Goal: Task Accomplishment & Management: Manage account settings

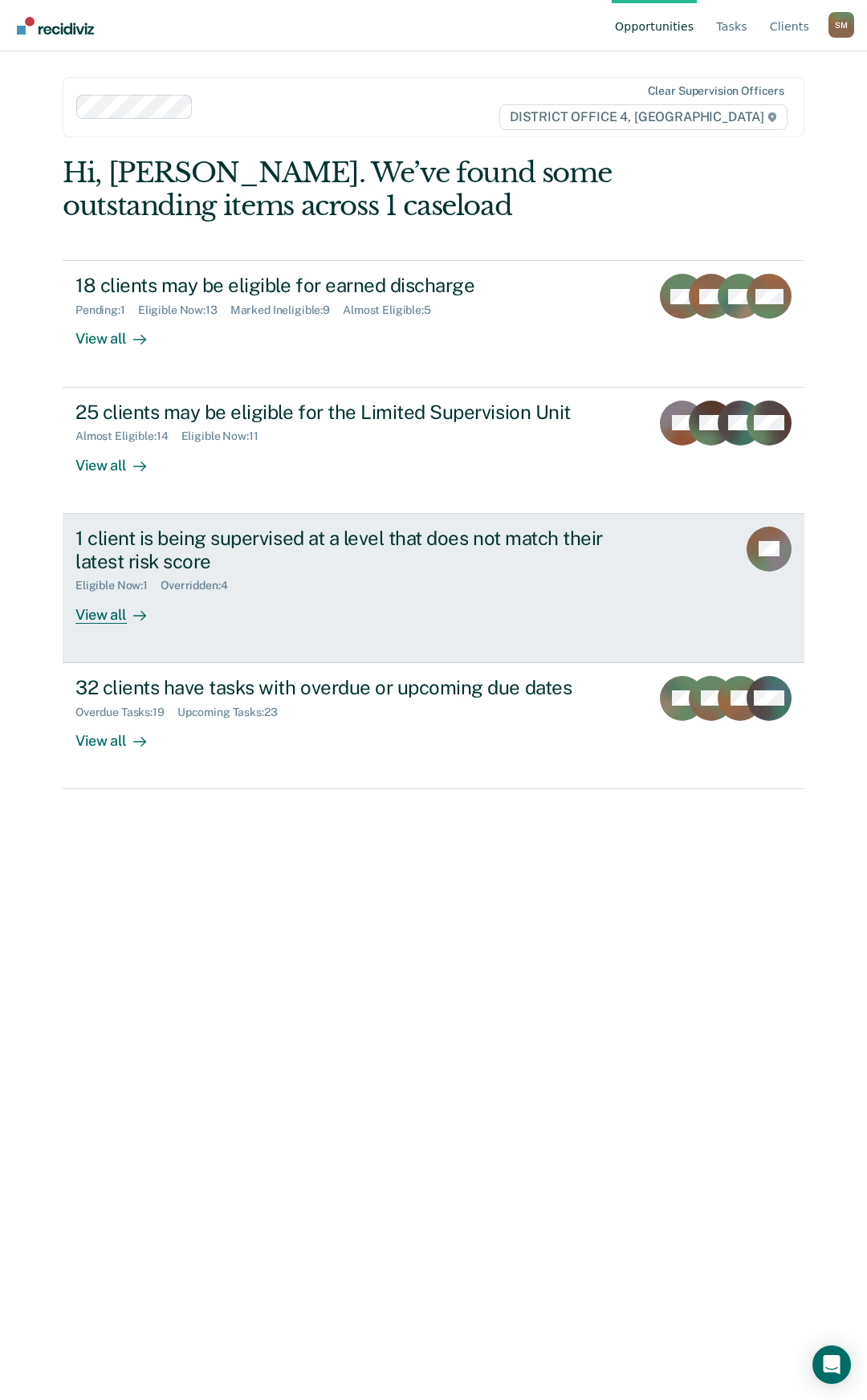
click at [472, 537] on div "1 client is being supervised at a level that does not match their latest risk s…" at bounding box center [357, 550] width 564 height 47
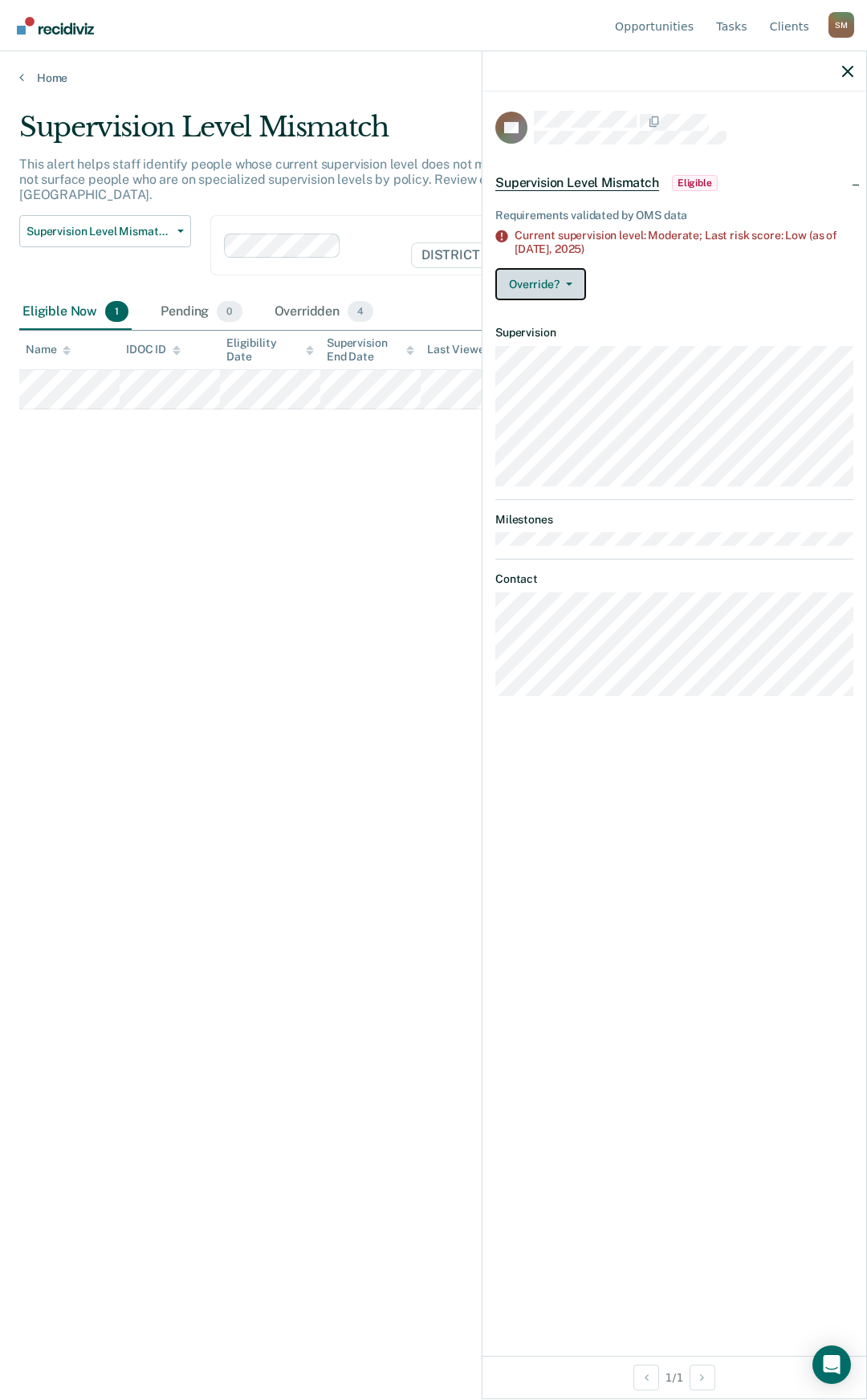
click at [571, 283] on icon "button" at bounding box center [570, 284] width 7 height 3
click at [562, 351] on button "[PERSON_NAME]" at bounding box center [573, 348] width 155 height 25
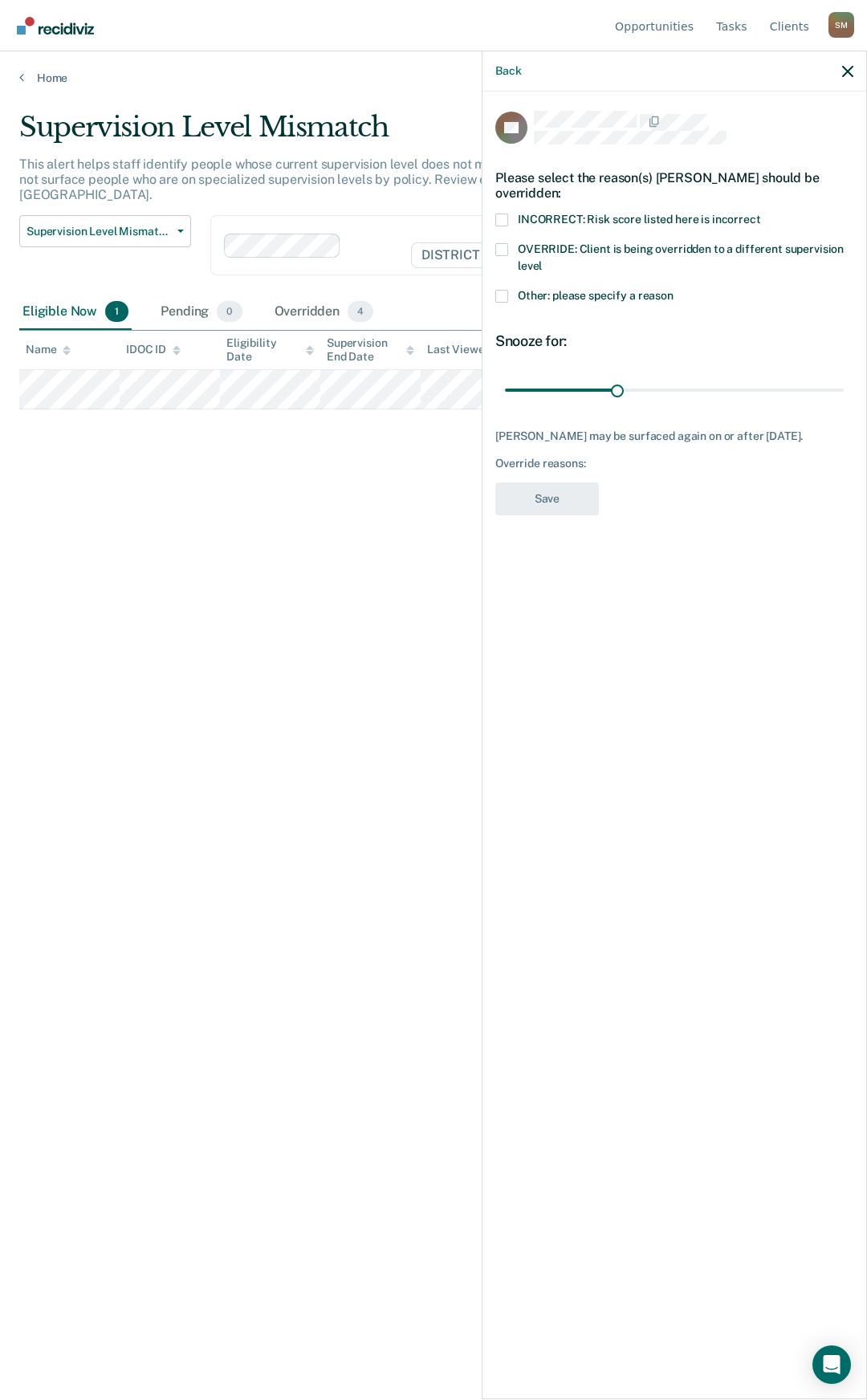
click at [501, 251] on span at bounding box center [502, 250] width 13 height 13
click at [542, 260] on input "OVERRIDE: Client is being overridden to a different supervision level" at bounding box center [542, 260] width 0 height 0
click at [561, 494] on button "Save" at bounding box center [547, 499] width 103 height 33
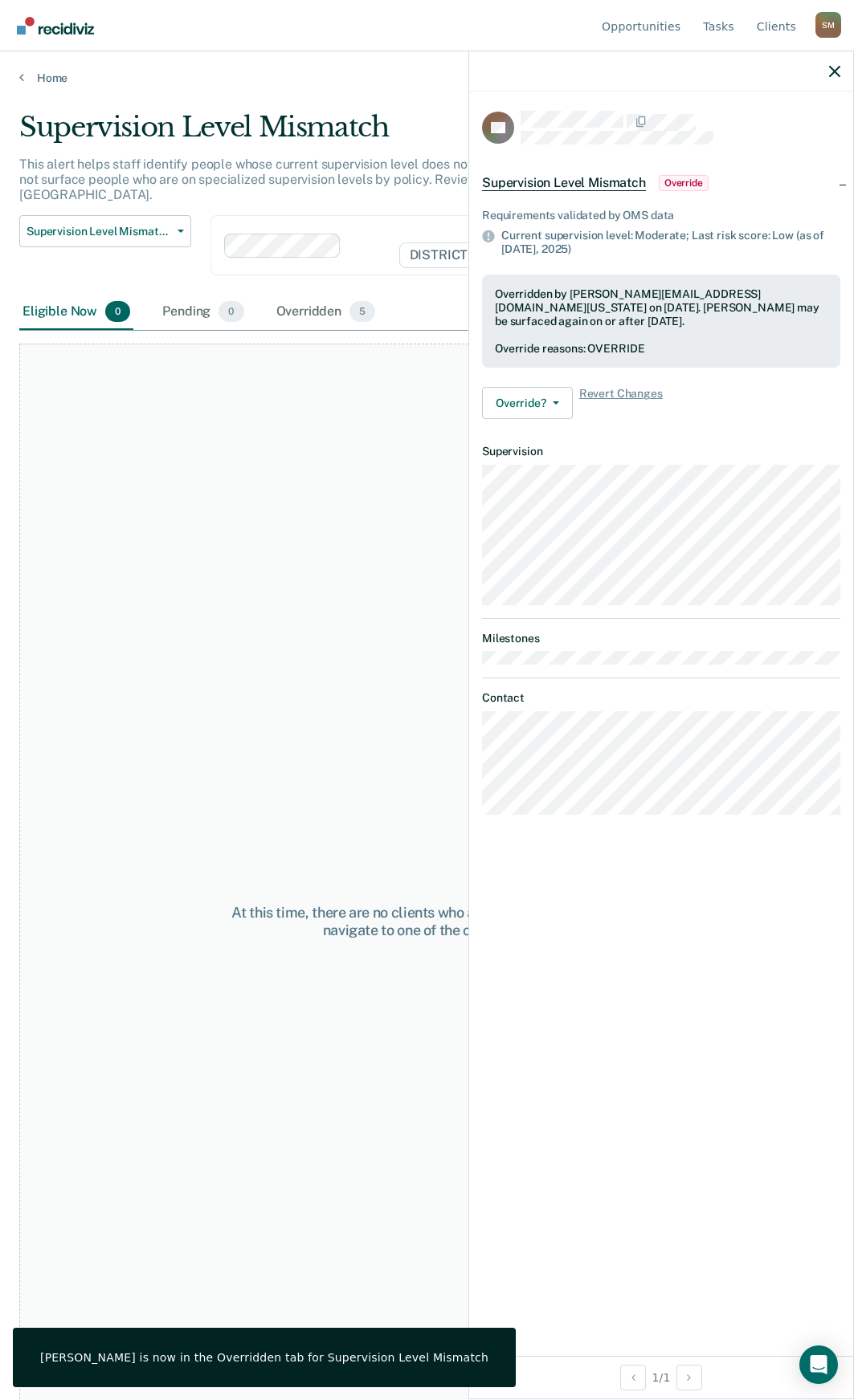
click at [66, 295] on div "Eligible Now 0" at bounding box center [76, 312] width 114 height 35
click at [836, 70] on icon "button" at bounding box center [834, 71] width 11 height 11
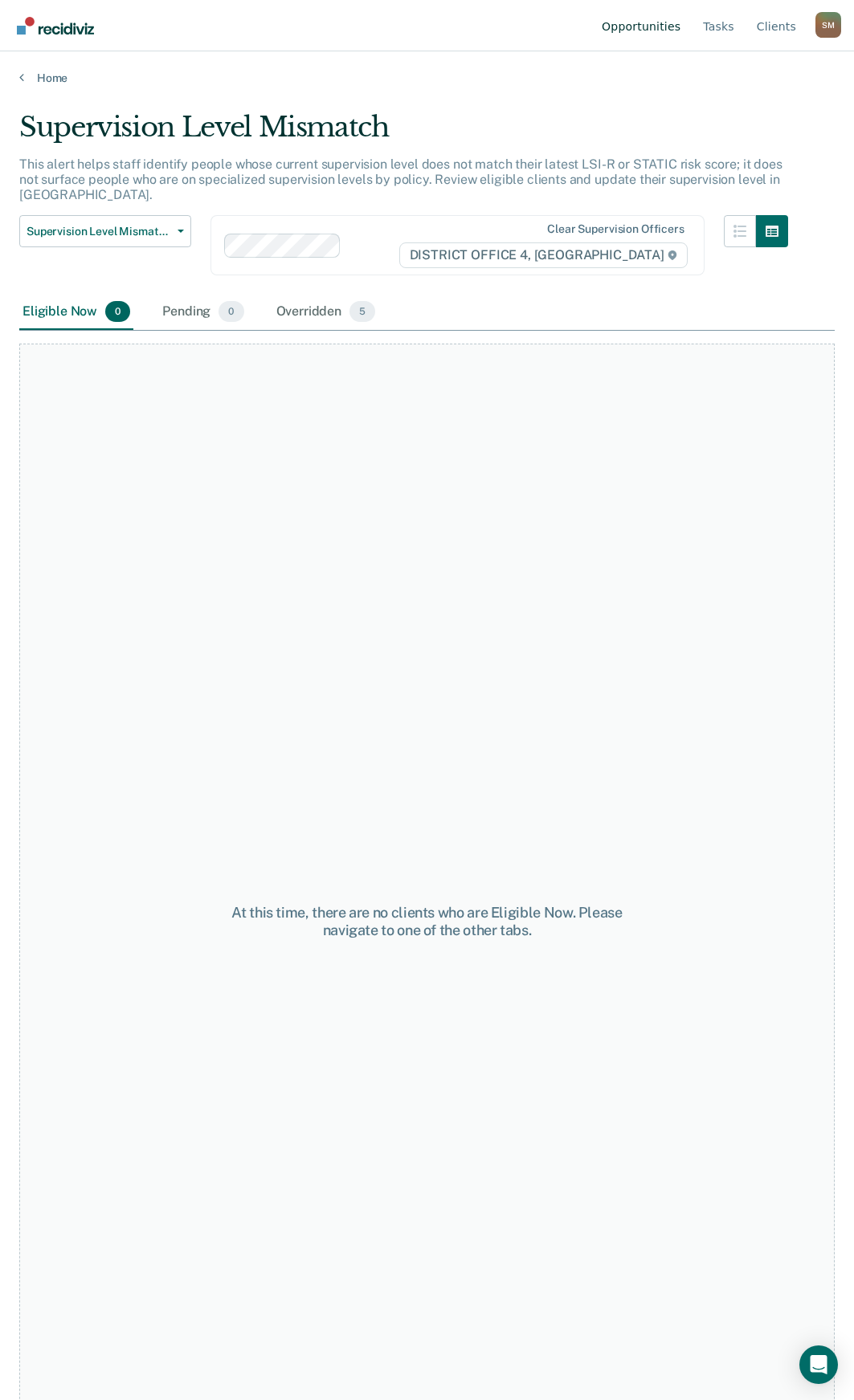
click at [657, 26] on link "Opportunities" at bounding box center [641, 25] width 85 height 52
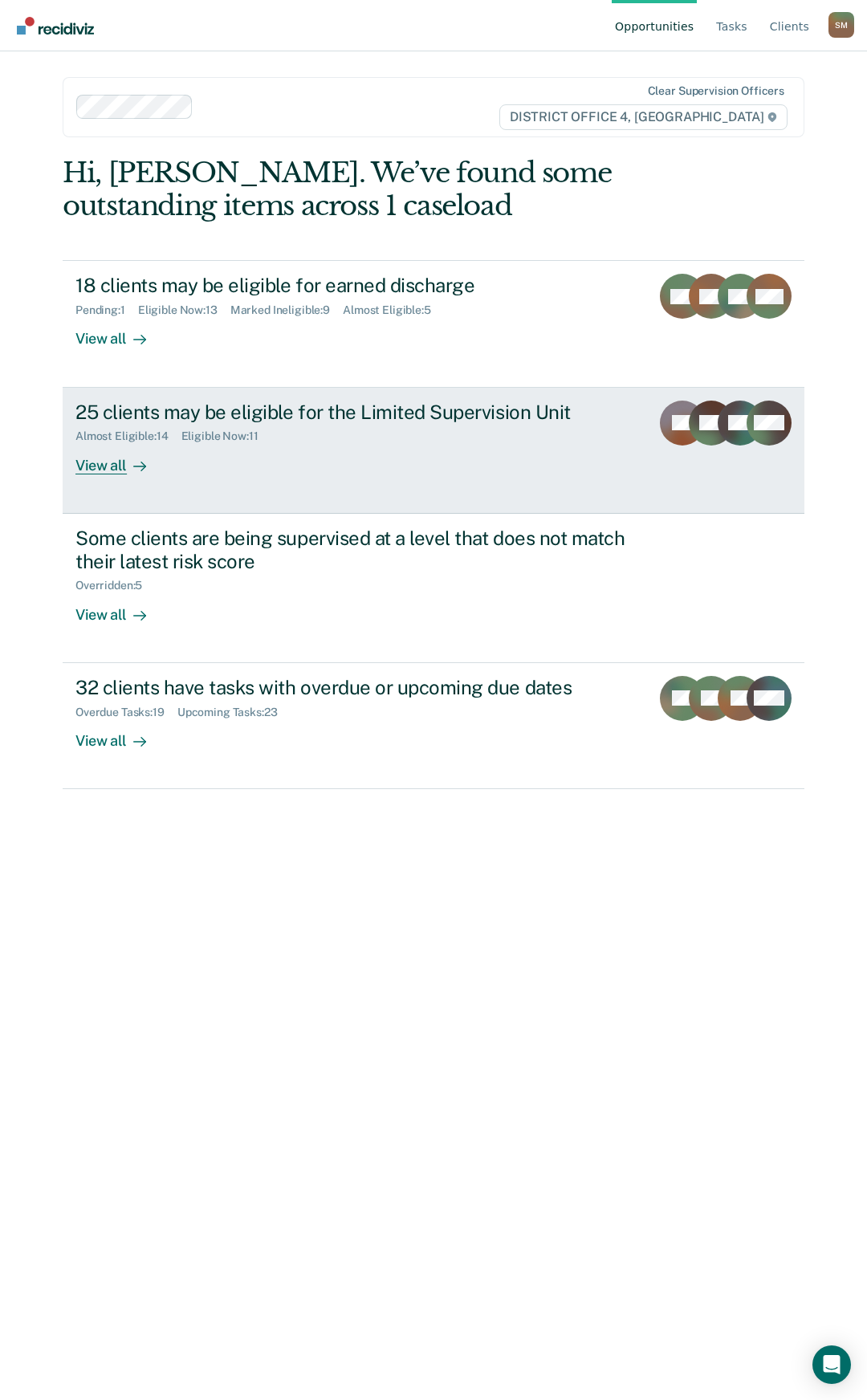
click at [280, 408] on div "25 clients may be eligible for the Limited Supervision Unit" at bounding box center [356, 412] width 562 height 23
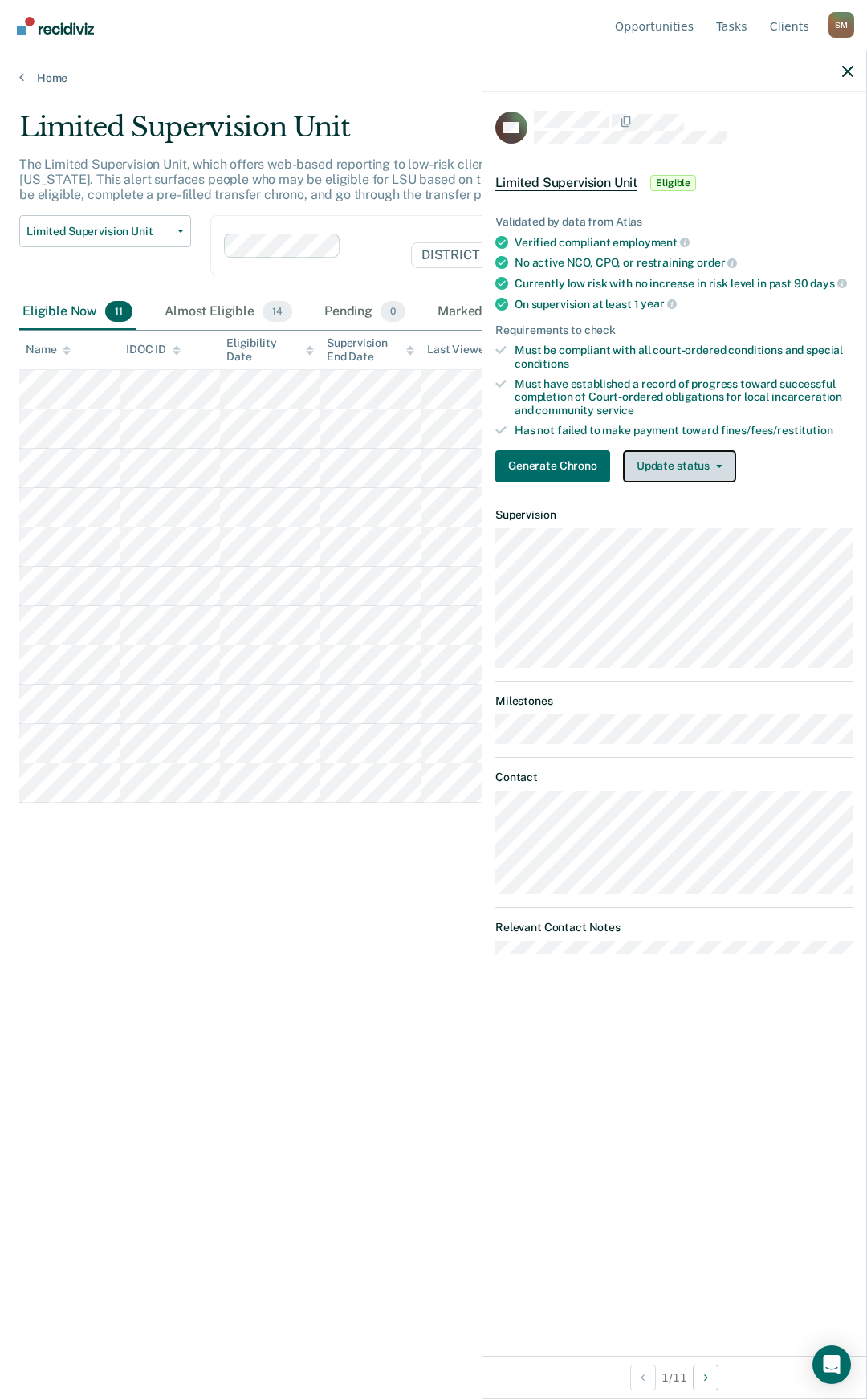
click at [726, 469] on button "Update status" at bounding box center [679, 466] width 113 height 32
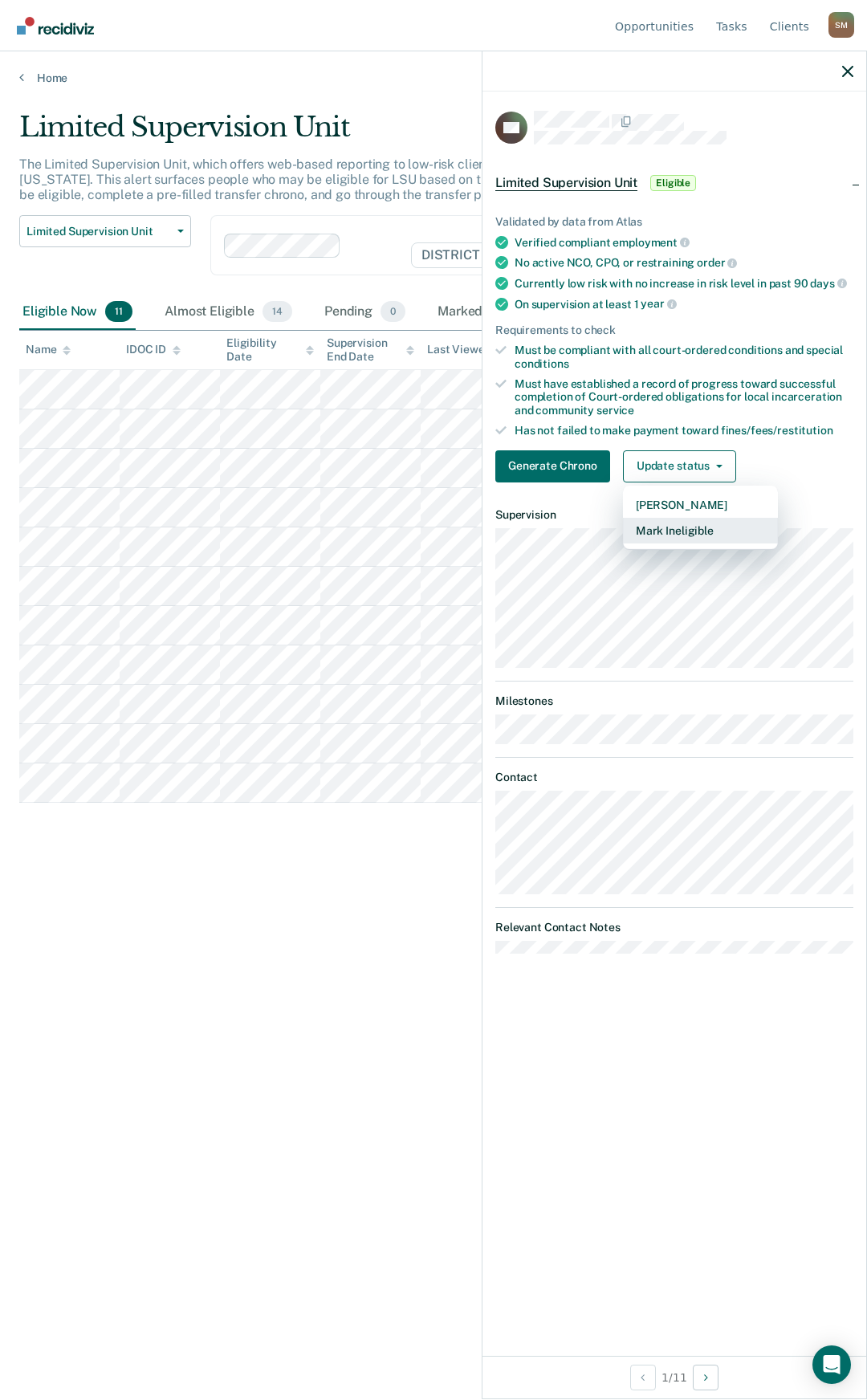
click at [689, 528] on button "Mark Ineligible" at bounding box center [700, 530] width 155 height 25
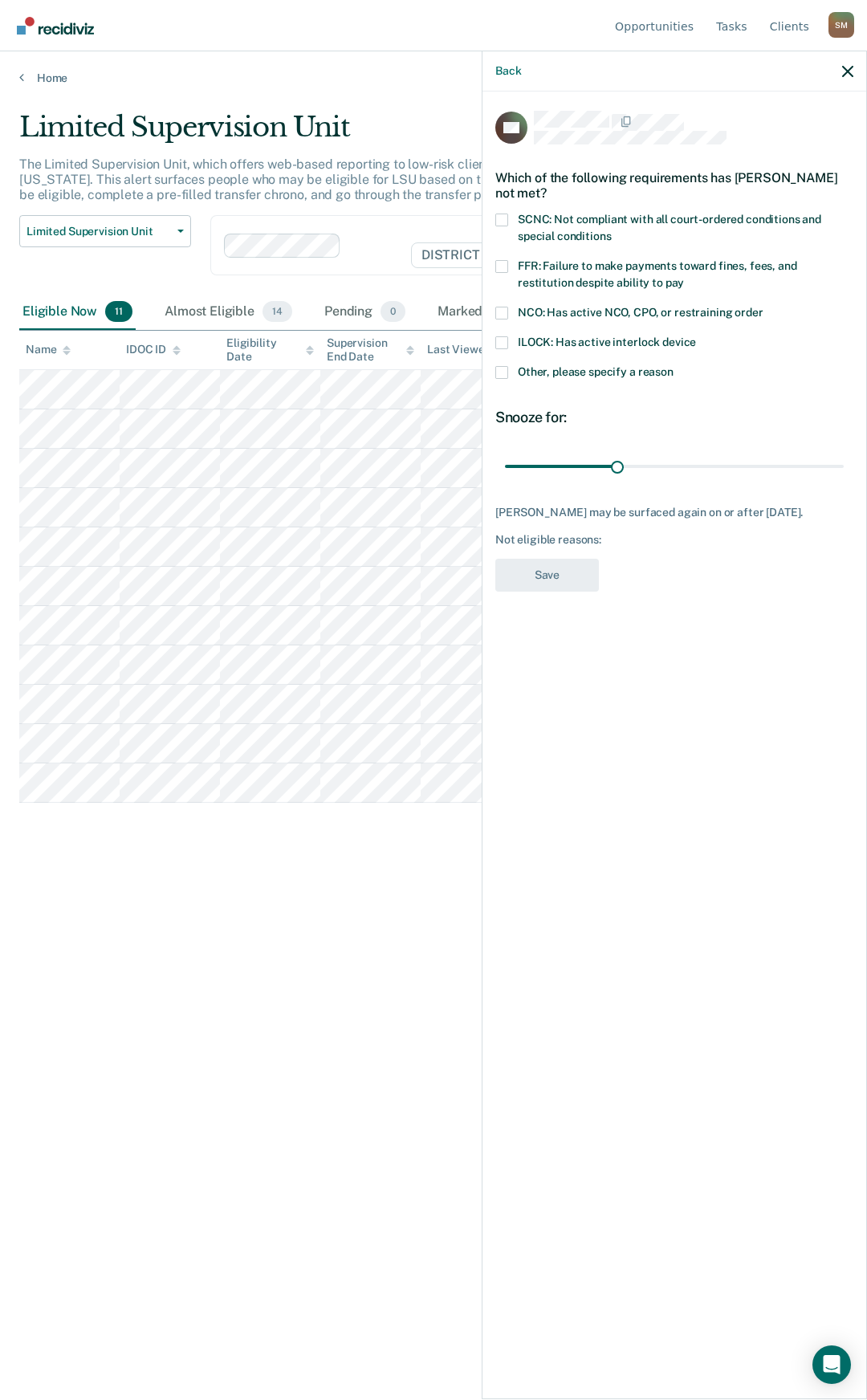
click at [505, 265] on span at bounding box center [502, 266] width 13 height 13
click at [684, 277] on input "FFR: Failure to make payments toward fines, fees, and restitution despite abili…" at bounding box center [684, 277] width 0 height 0
click at [552, 572] on button "Save" at bounding box center [547, 575] width 103 height 33
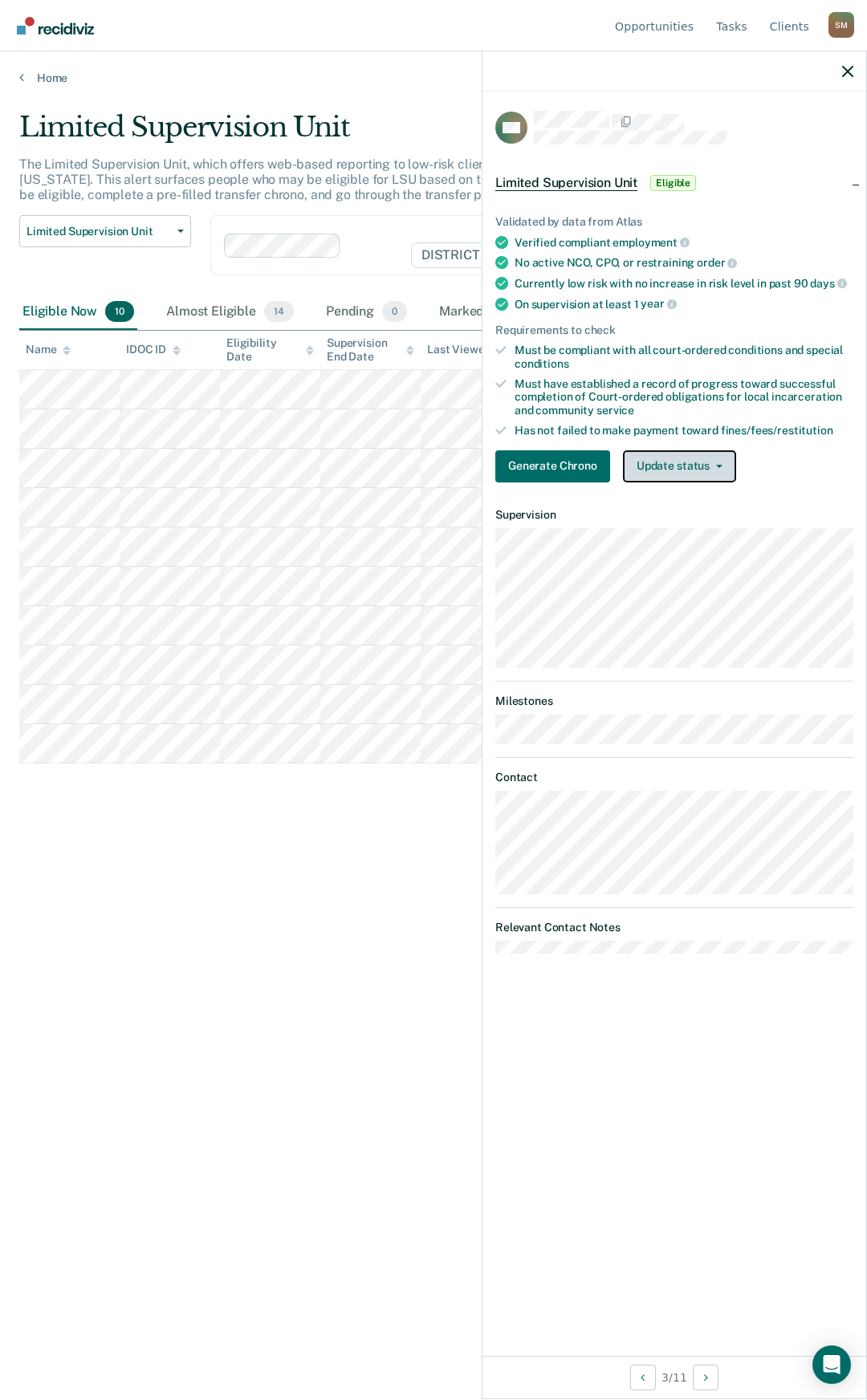
click at [709, 469] on button "Update status" at bounding box center [679, 466] width 113 height 32
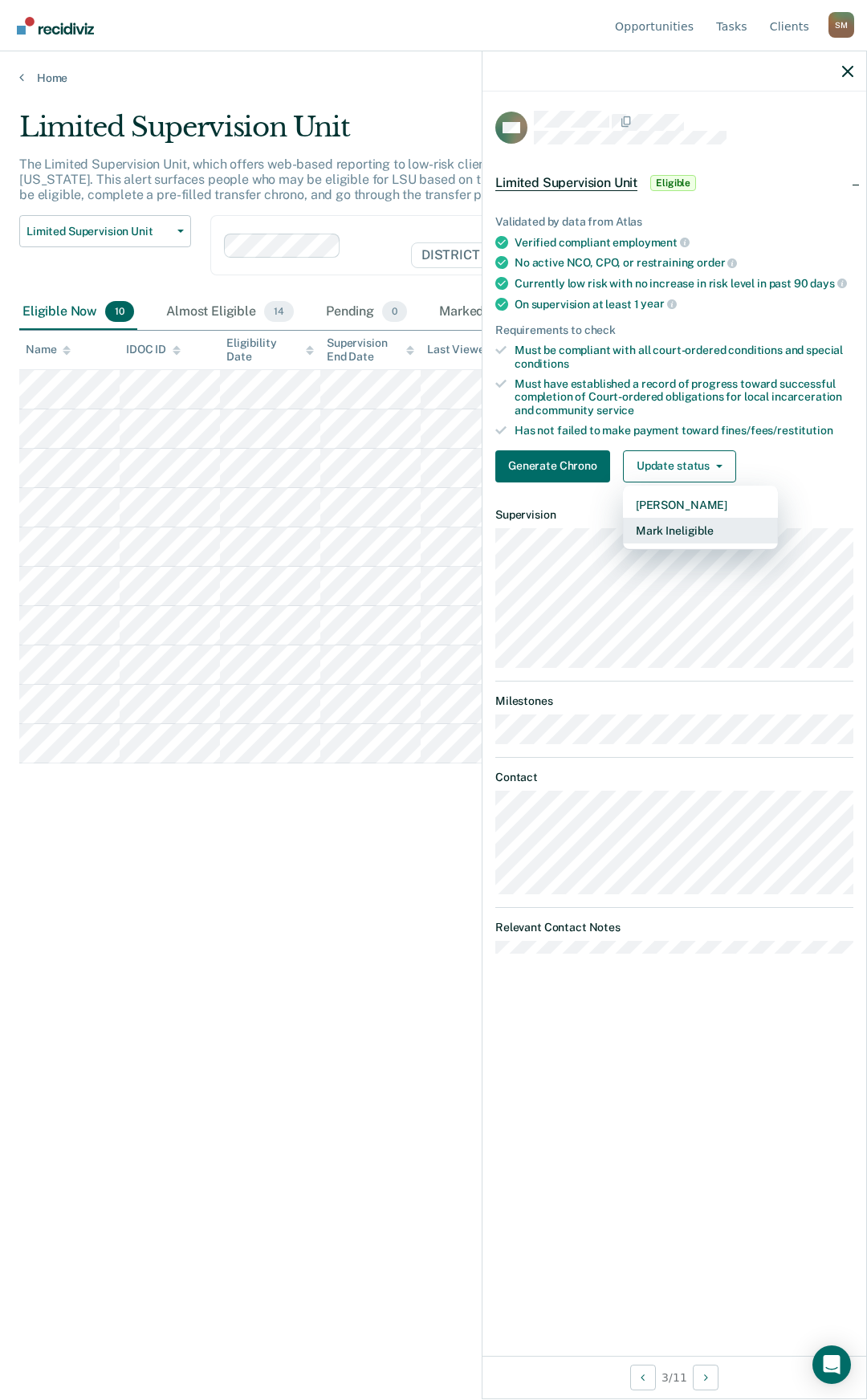
click at [688, 530] on button "Mark Ineligible" at bounding box center [700, 530] width 155 height 25
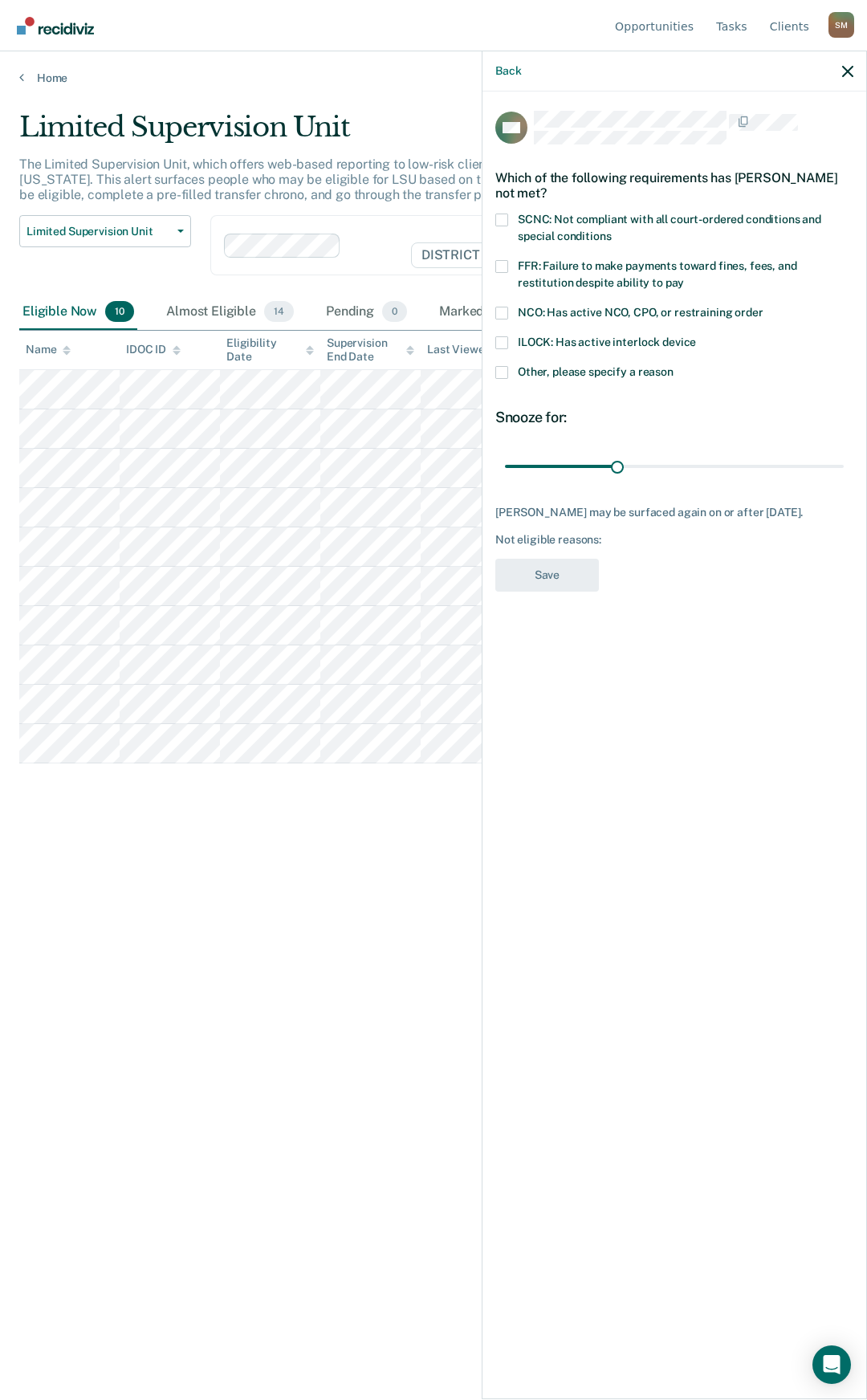
click at [506, 266] on span at bounding box center [502, 266] width 13 height 13
click at [684, 277] on input "FFR: Failure to make payments toward fines, fees, and restitution despite abili…" at bounding box center [684, 277] width 0 height 0
click at [502, 214] on span at bounding box center [502, 220] width 13 height 13
click at [611, 230] on input "SCNC: Not compliant with all court-ordered conditions and special conditions" at bounding box center [611, 230] width 0 height 0
click at [561, 591] on button "Save" at bounding box center [547, 575] width 103 height 33
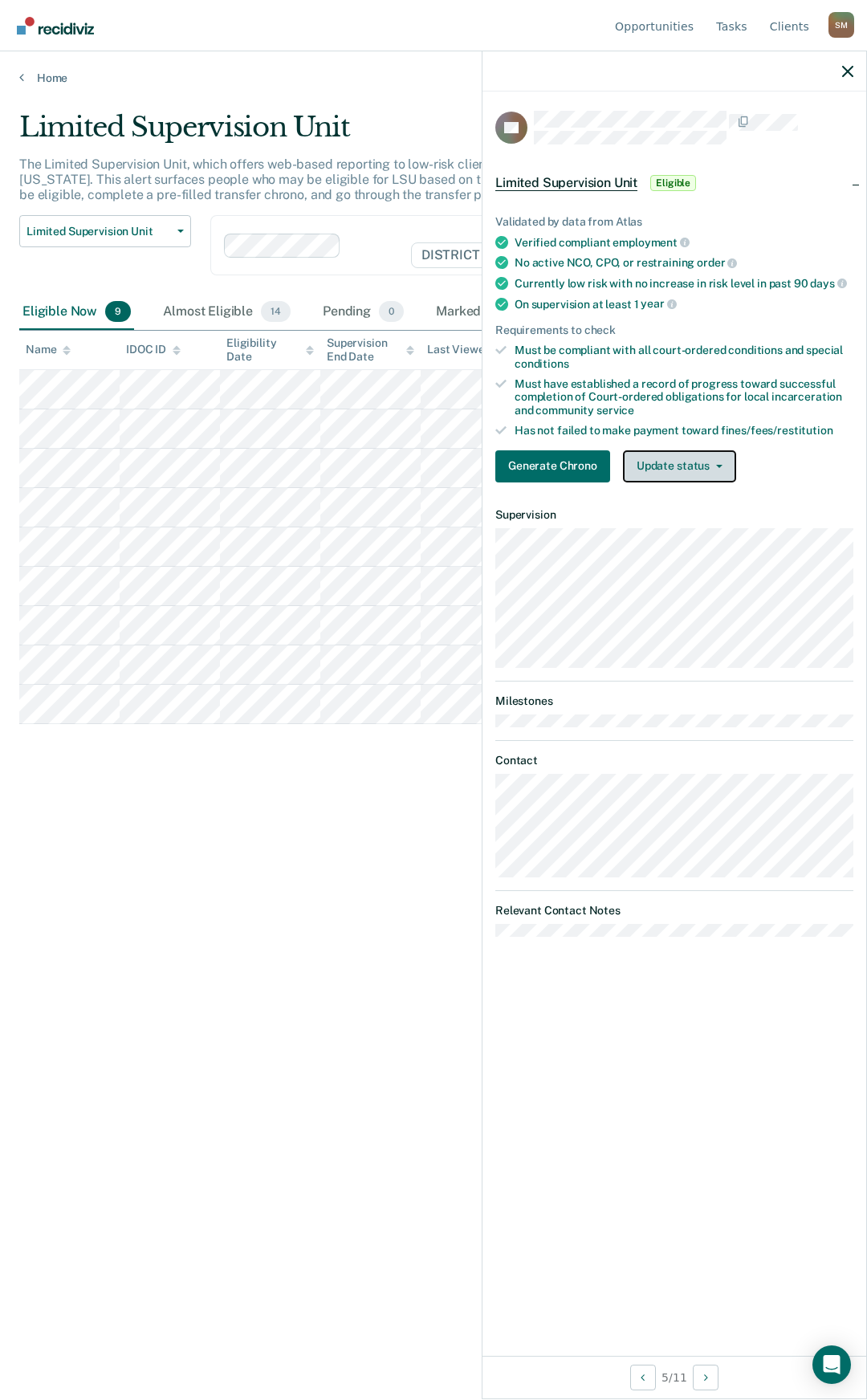
click at [713, 467] on button "Update status" at bounding box center [679, 466] width 113 height 32
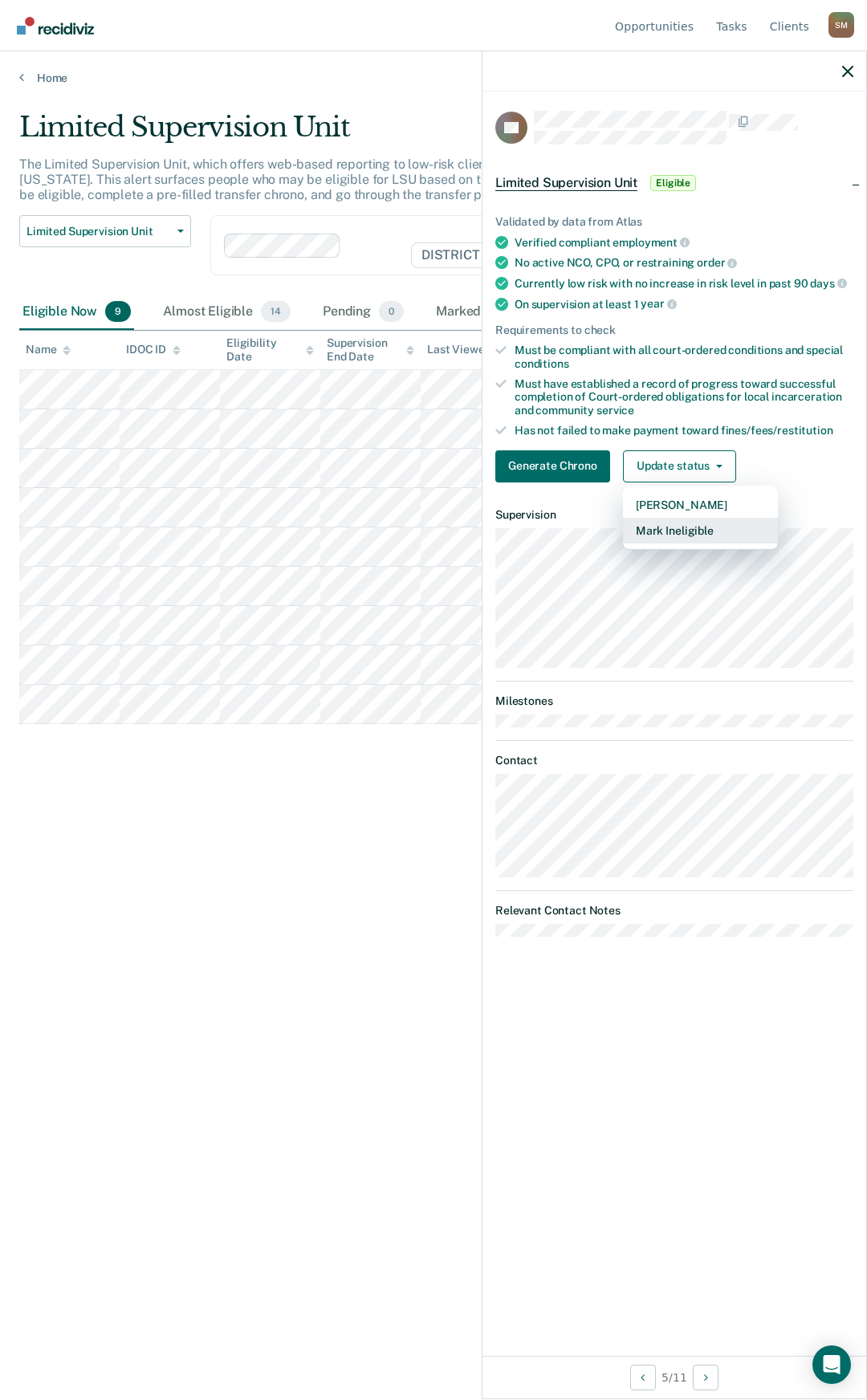
click at [683, 528] on button "Mark Ineligible" at bounding box center [700, 530] width 155 height 25
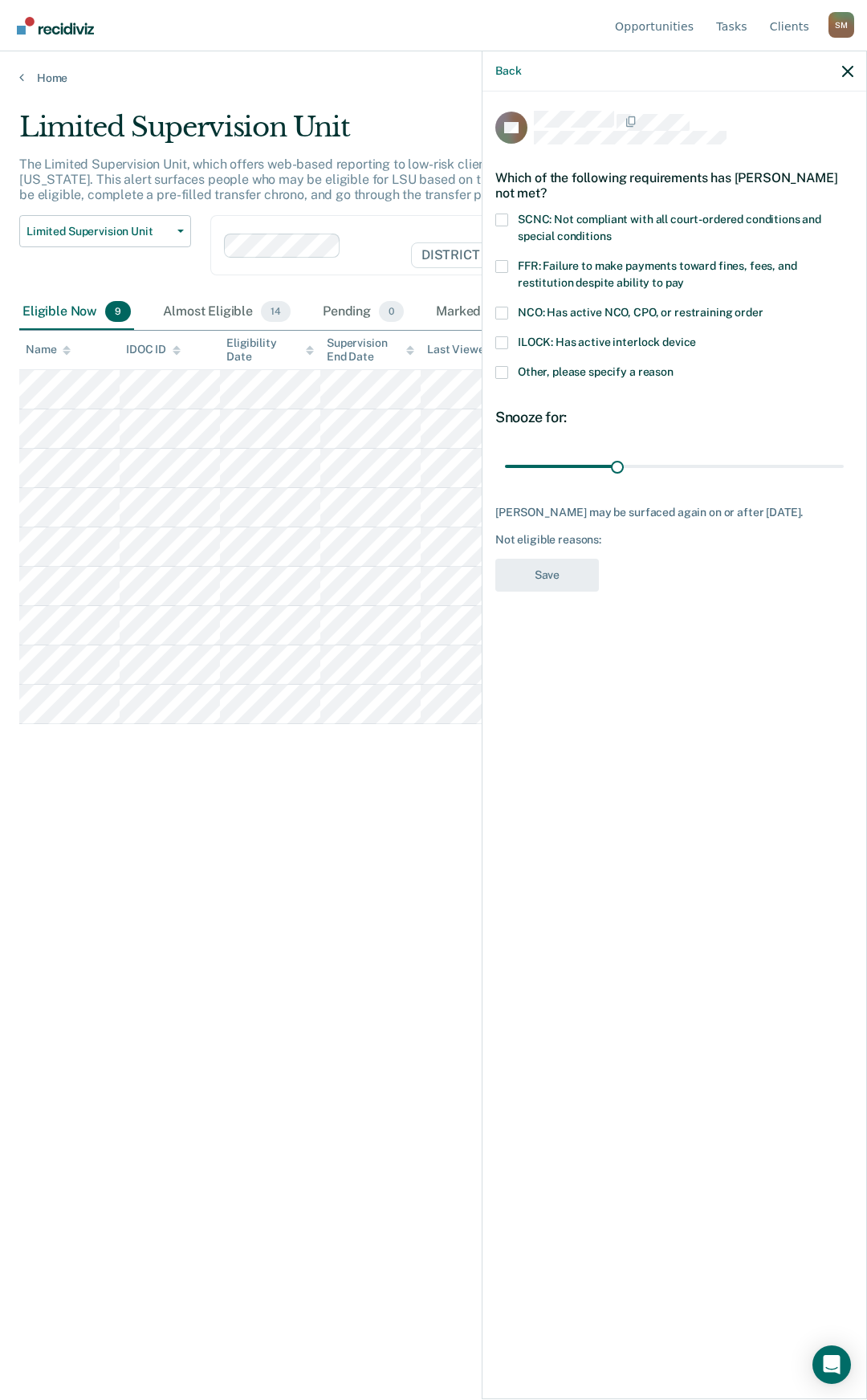
click at [508, 219] on label "SCNC: Not compliant with all court-ordered conditions and special conditions" at bounding box center [674, 230] width 358 height 34
click at [611, 230] on input "SCNC: Not compliant with all court-ordered conditions and special conditions" at bounding box center [611, 230] width 0 height 0
click at [547, 577] on button "Save" at bounding box center [547, 575] width 103 height 33
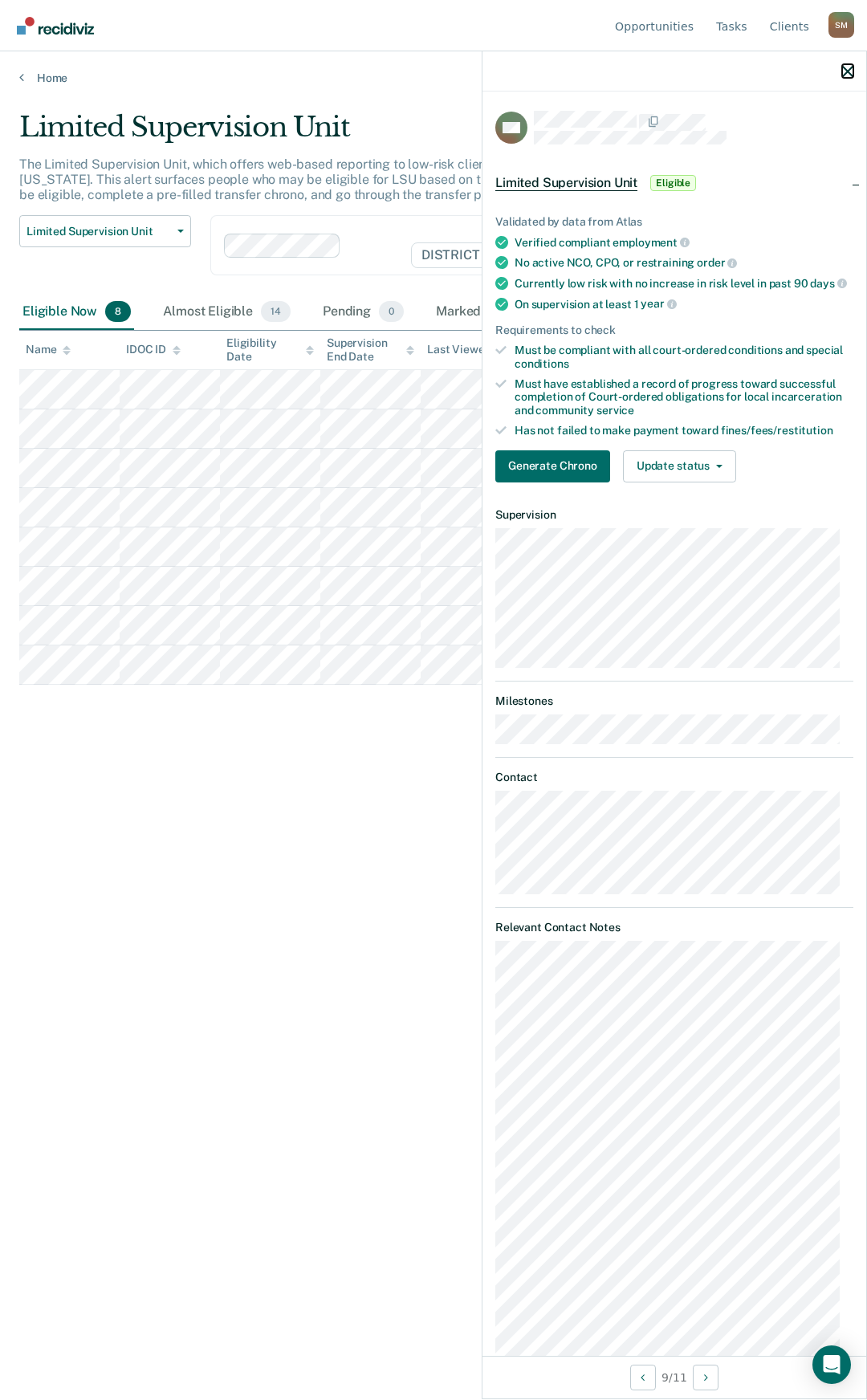
click at [851, 71] on icon "button" at bounding box center [848, 71] width 11 height 11
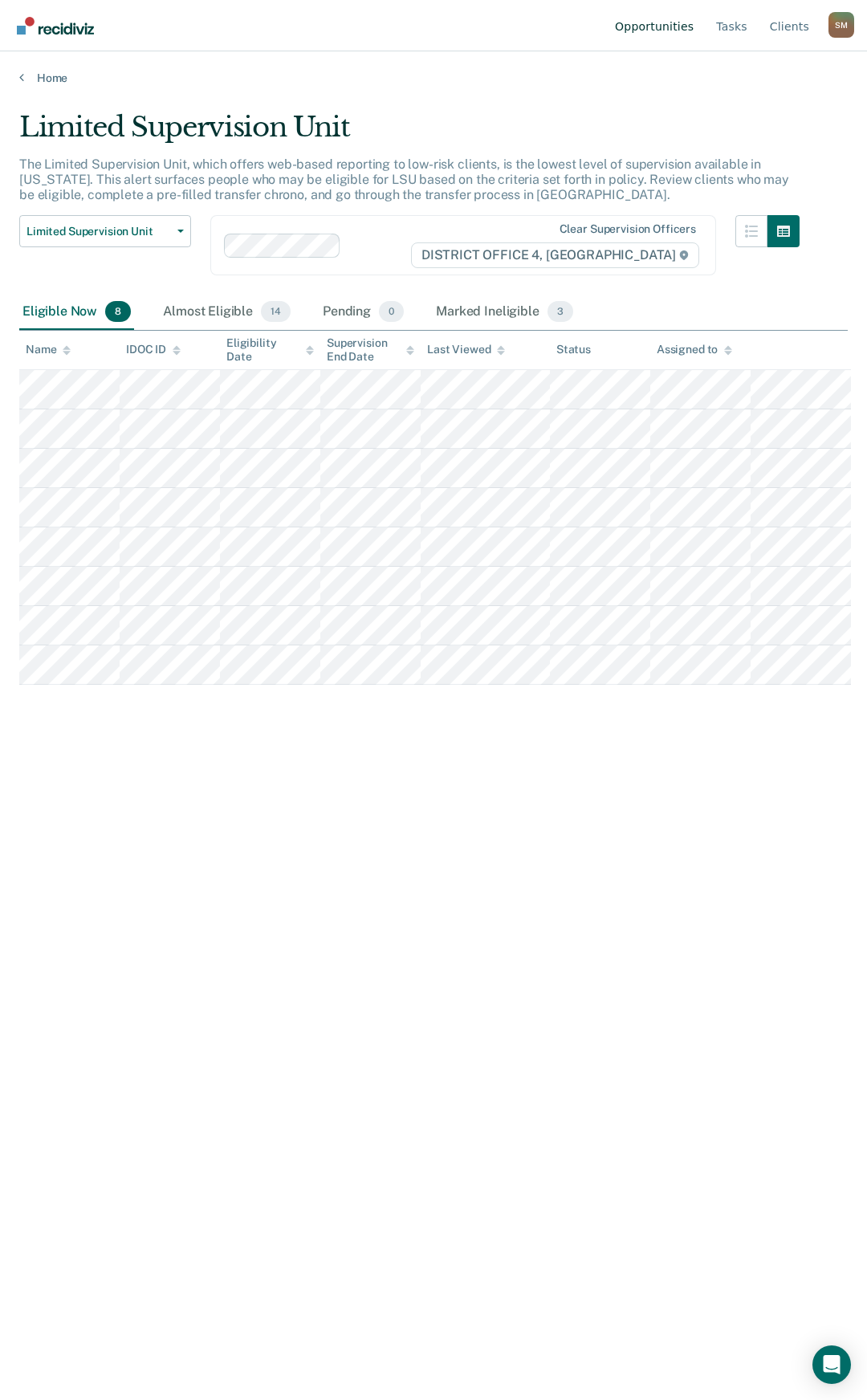
click at [680, 25] on link "Opportunities" at bounding box center [655, 25] width 85 height 52
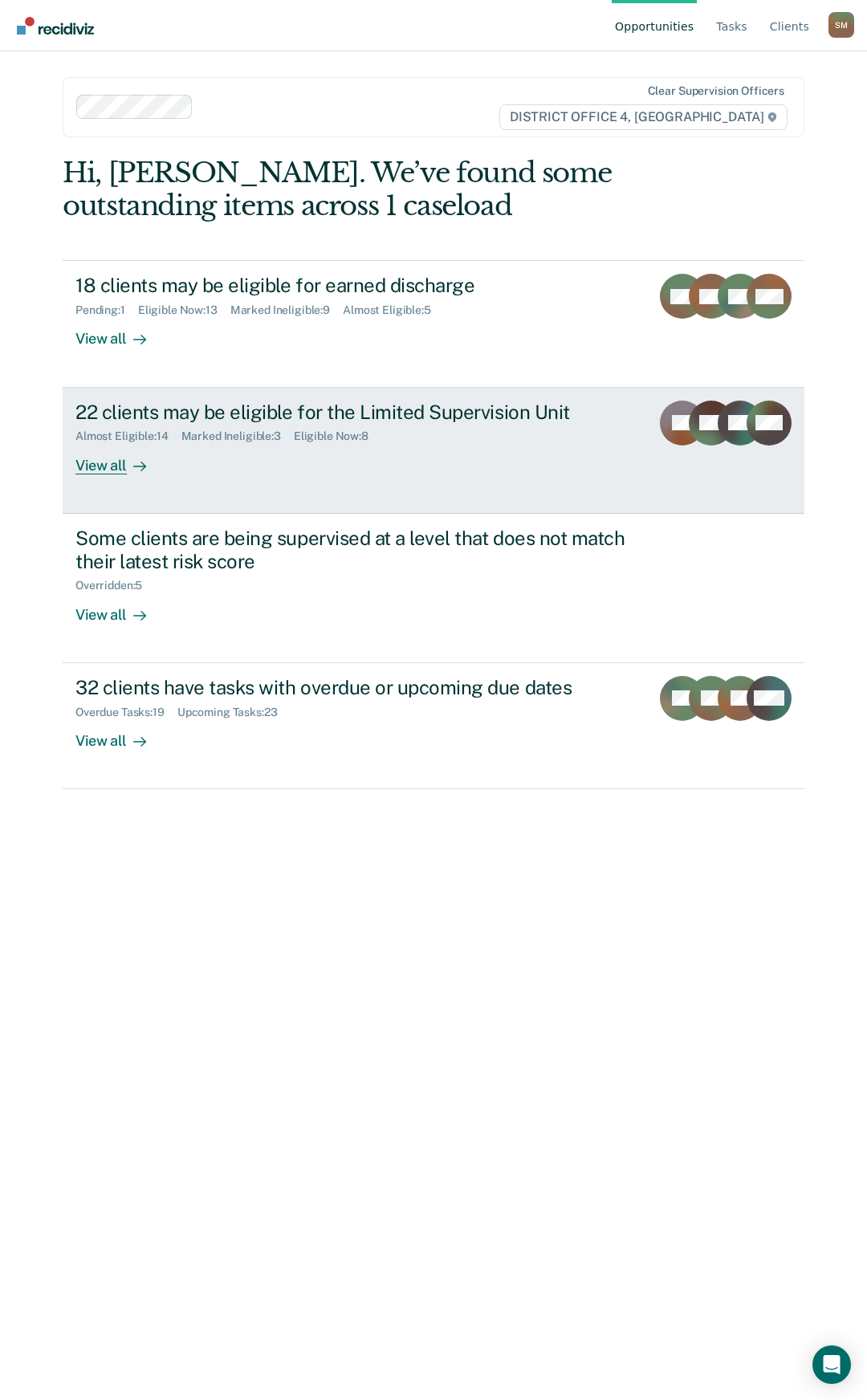
click at [222, 409] on div "22 clients may be eligible for the Limited Supervision Unit" at bounding box center [356, 412] width 562 height 23
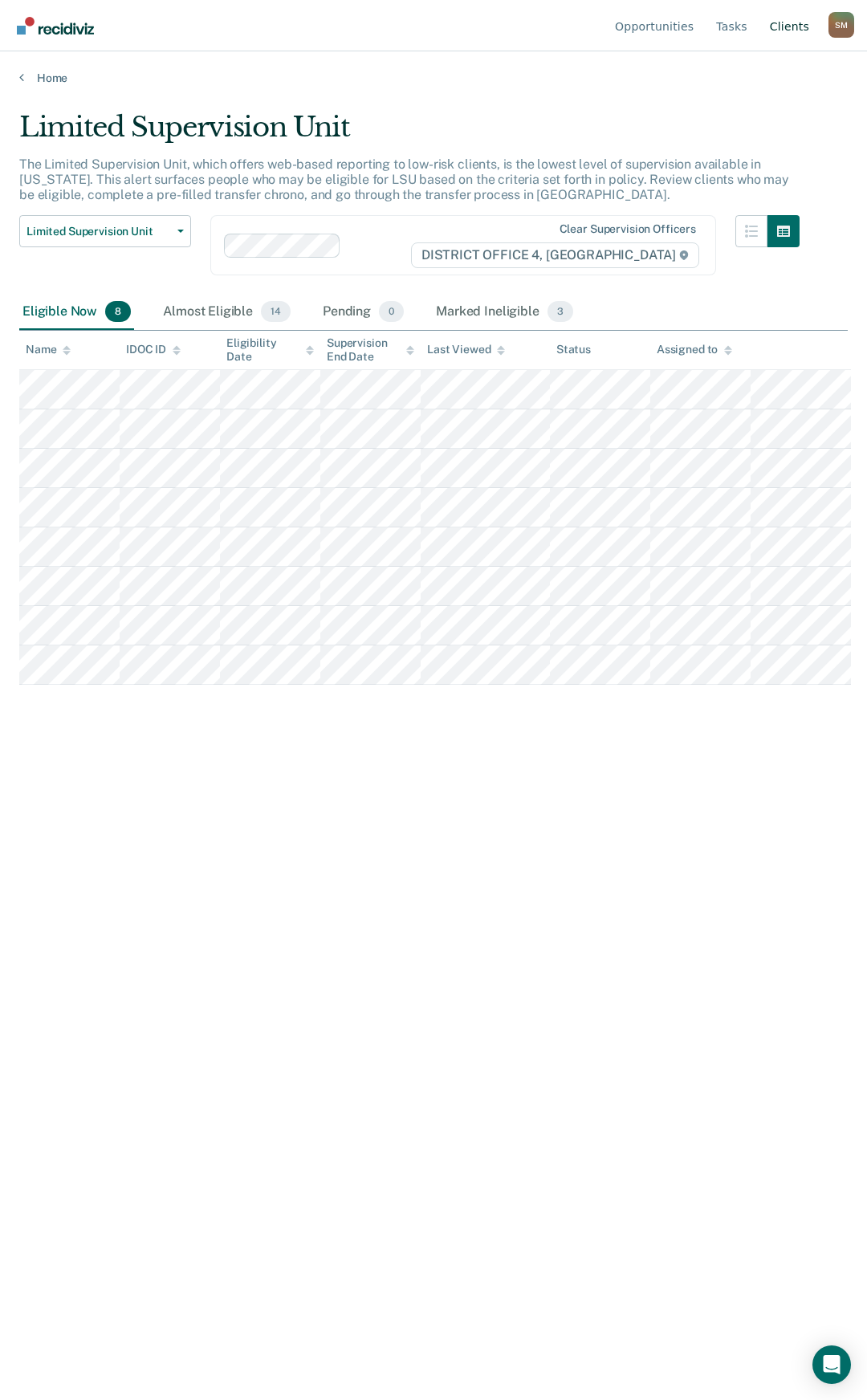
click at [797, 25] on link "Client s" at bounding box center [790, 25] width 46 height 52
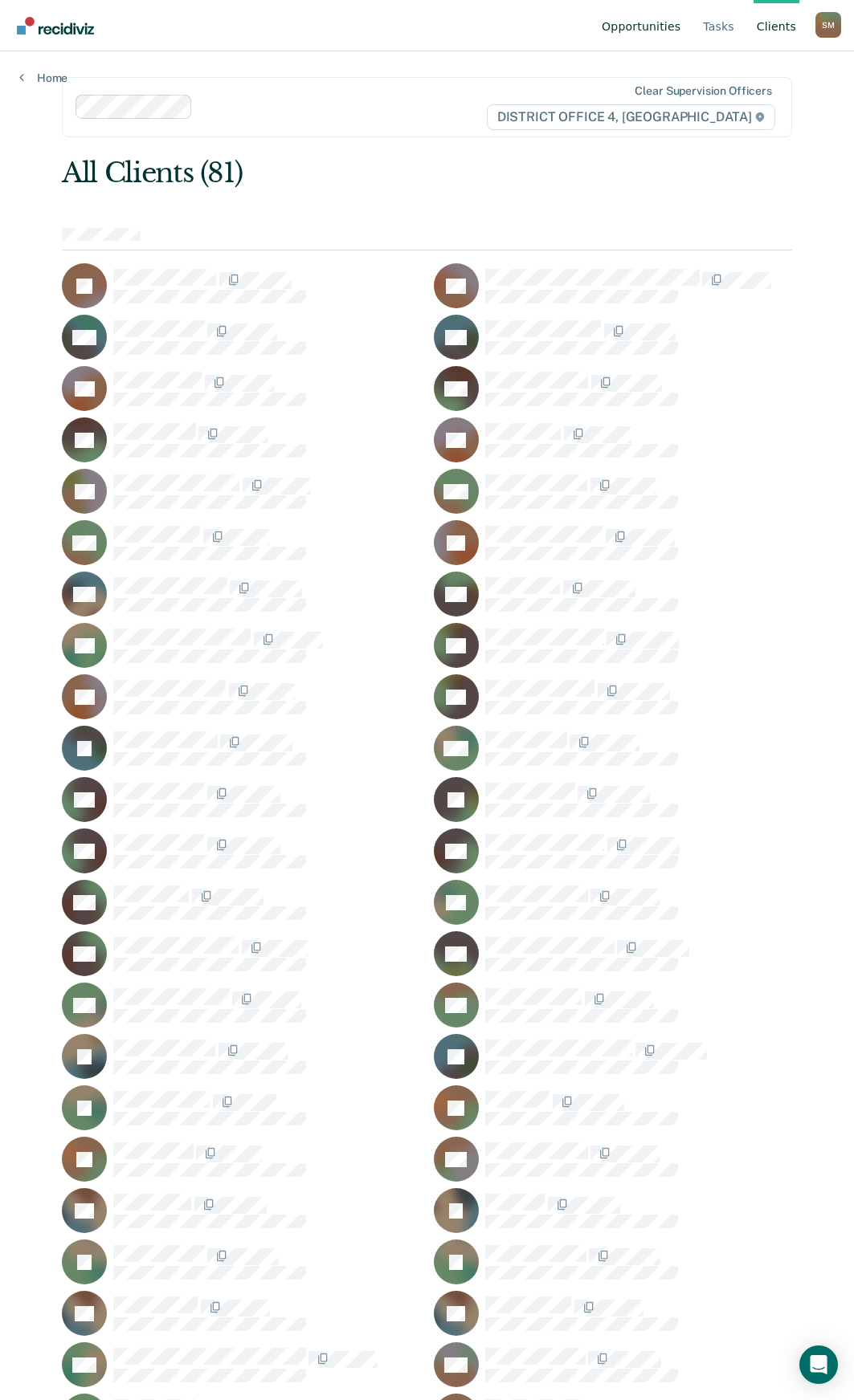
click at [654, 22] on link "Opportunities" at bounding box center [641, 25] width 85 height 52
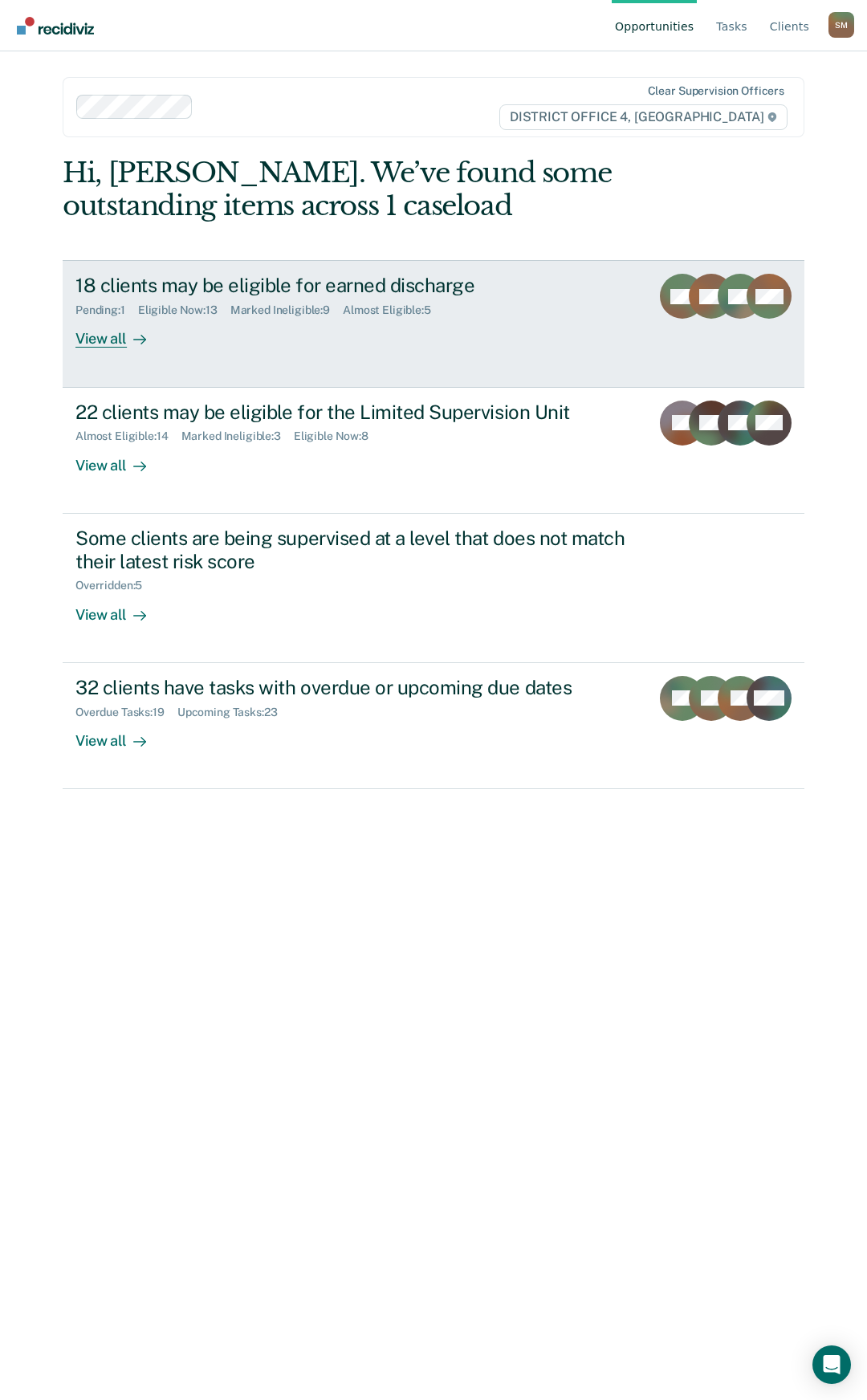
click at [216, 288] on div "18 clients may be eligible for earned discharge" at bounding box center [356, 285] width 562 height 23
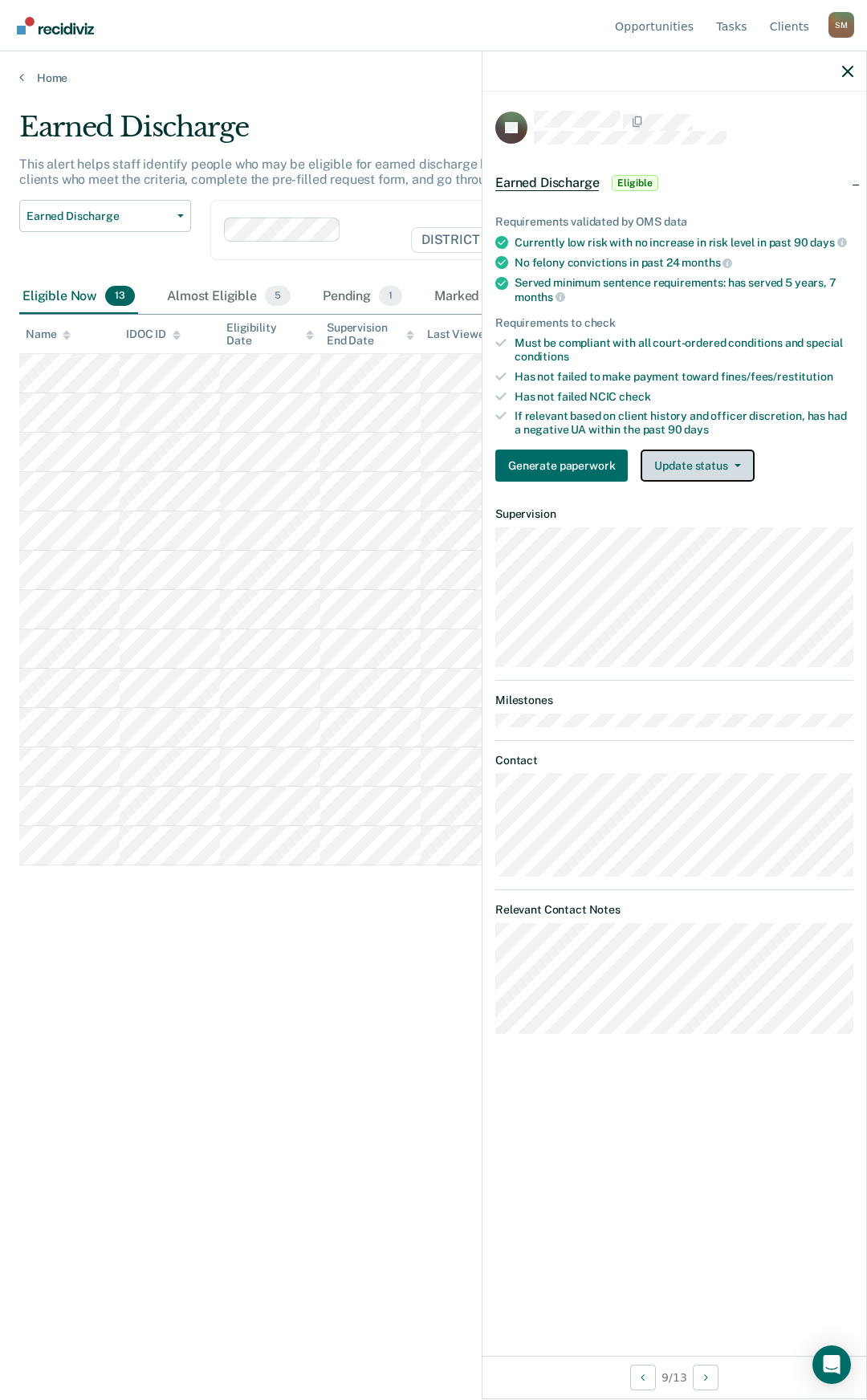
click at [670, 467] on button "Update status" at bounding box center [697, 465] width 113 height 32
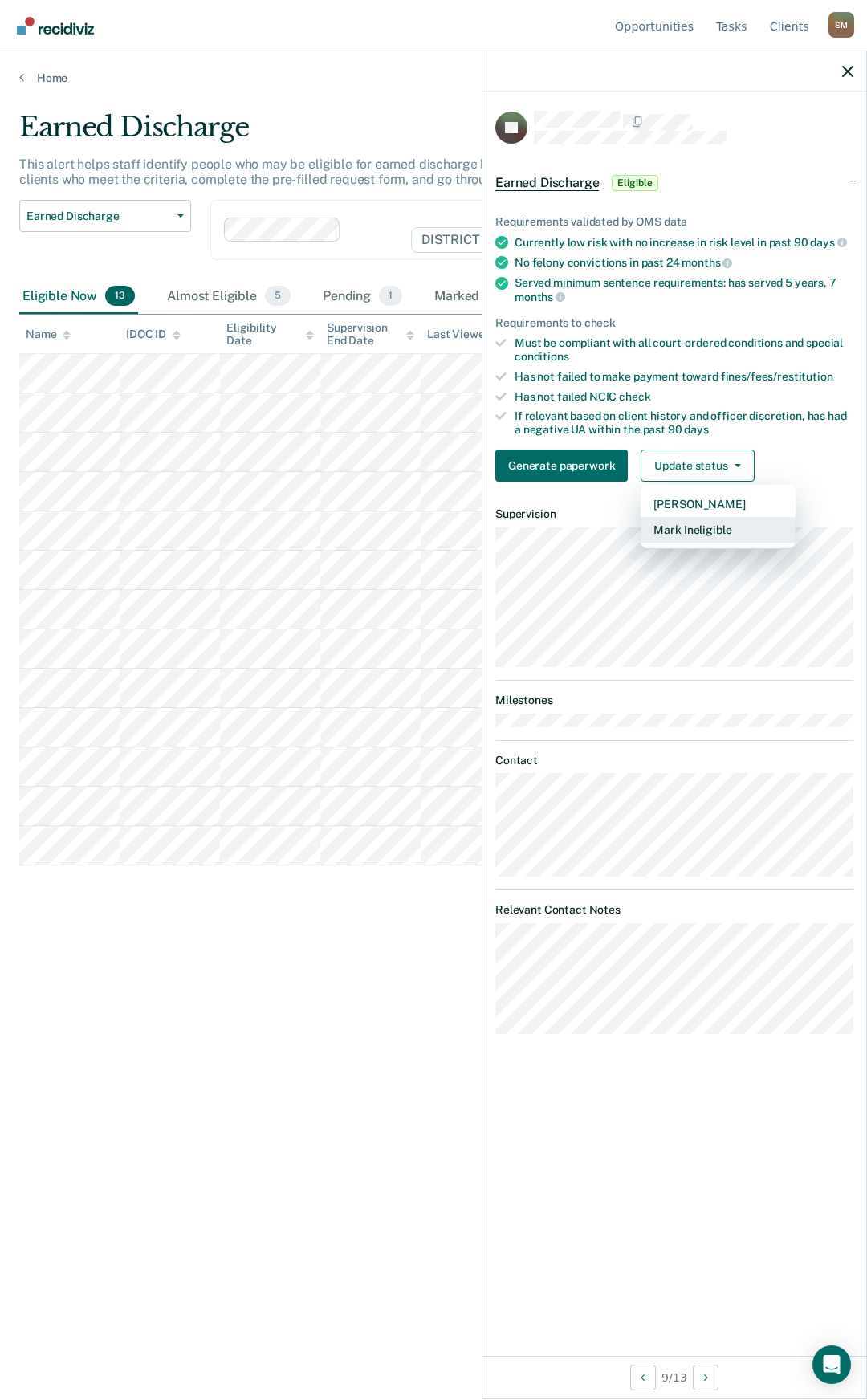
click at [721, 525] on button "Mark Ineligible" at bounding box center [718, 529] width 155 height 25
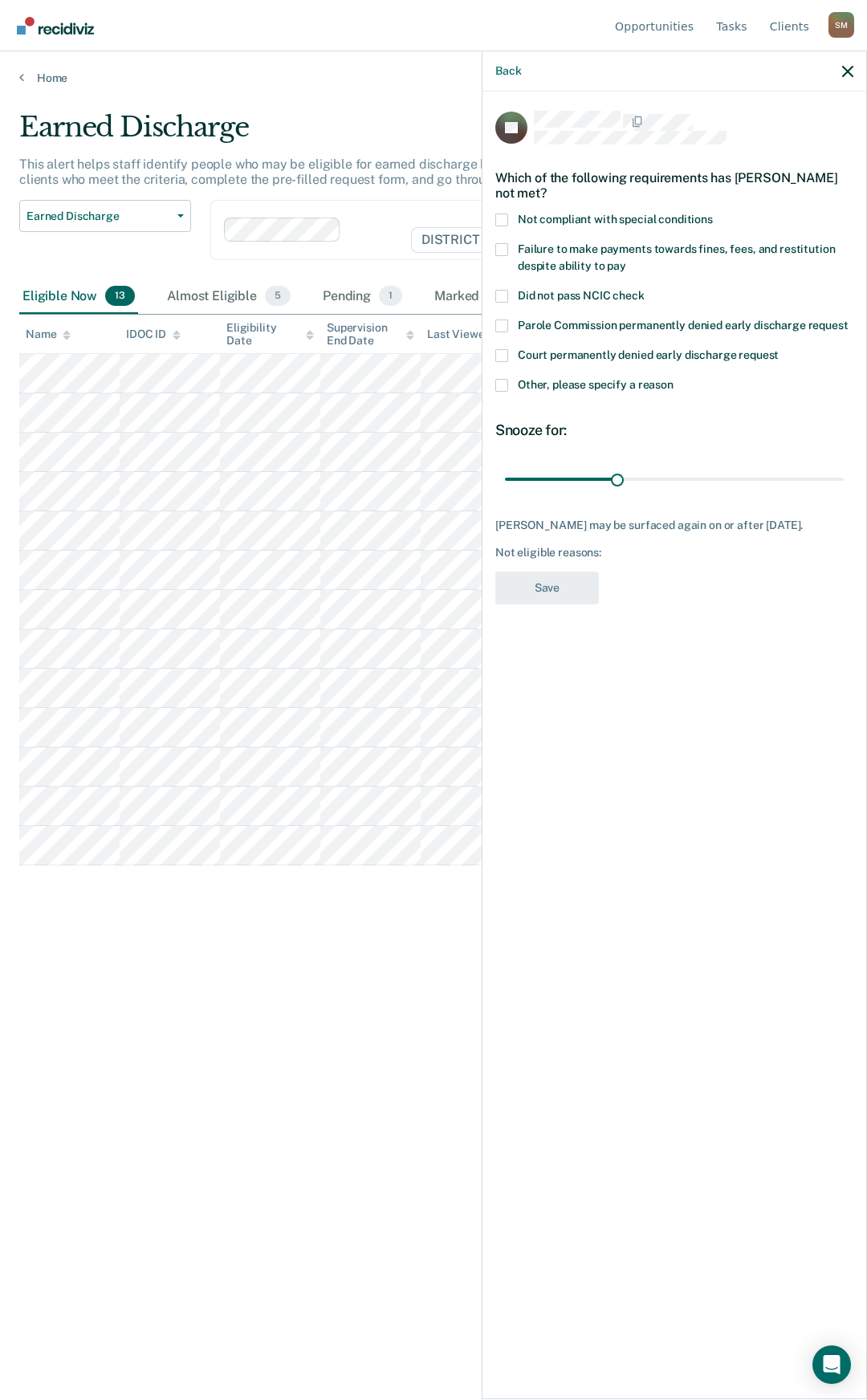
click at [507, 247] on span at bounding box center [502, 250] width 13 height 13
click at [626, 260] on input "Failure to make payments towards fines, fees, and restitution despite ability t…" at bounding box center [626, 260] width 0 height 0
click at [542, 589] on button "Save" at bounding box center [547, 588] width 103 height 33
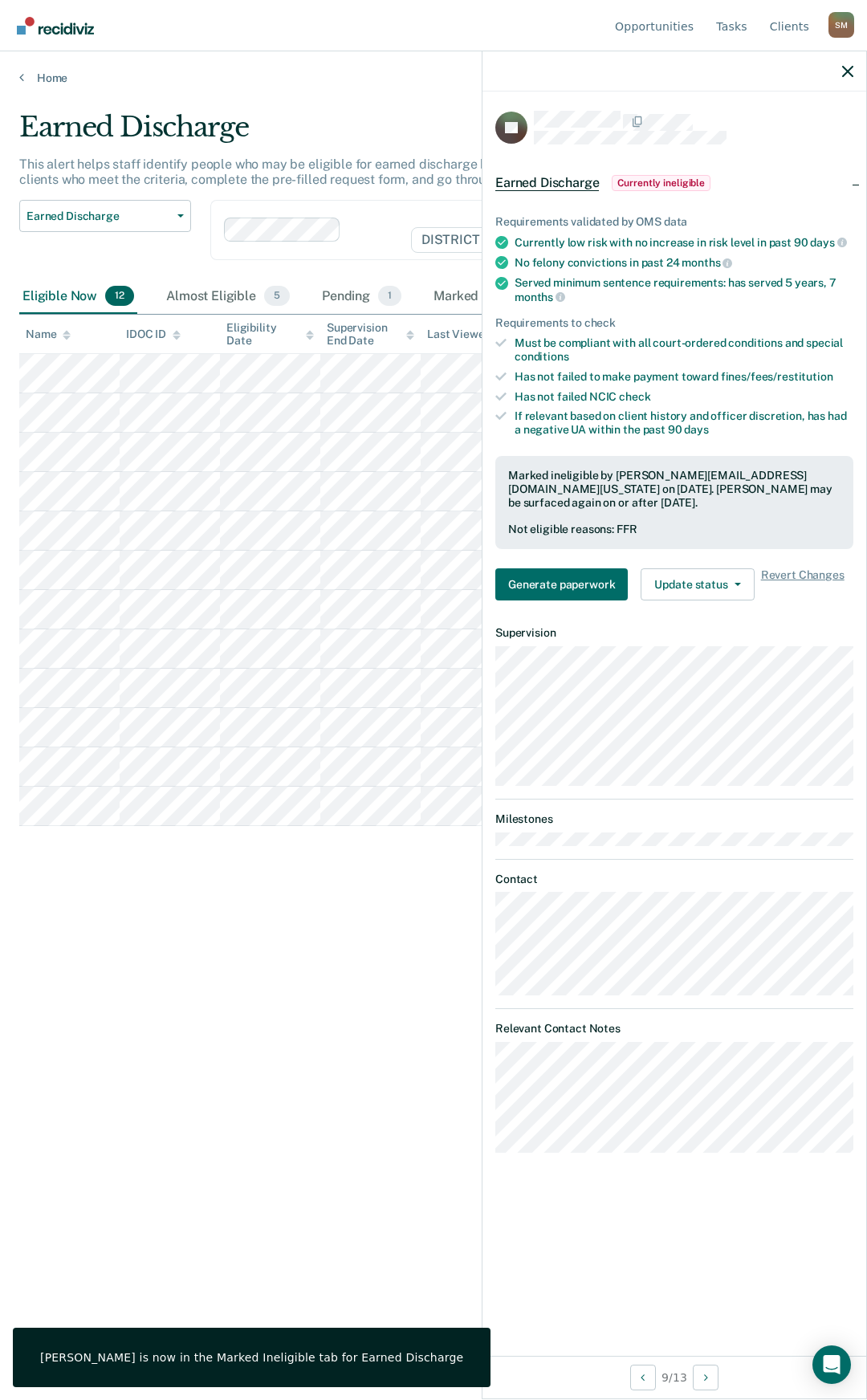
click at [197, 932] on div "Earned Discharge This alert helps staff identify people who may be eligible for…" at bounding box center [434, 695] width 828 height 1169
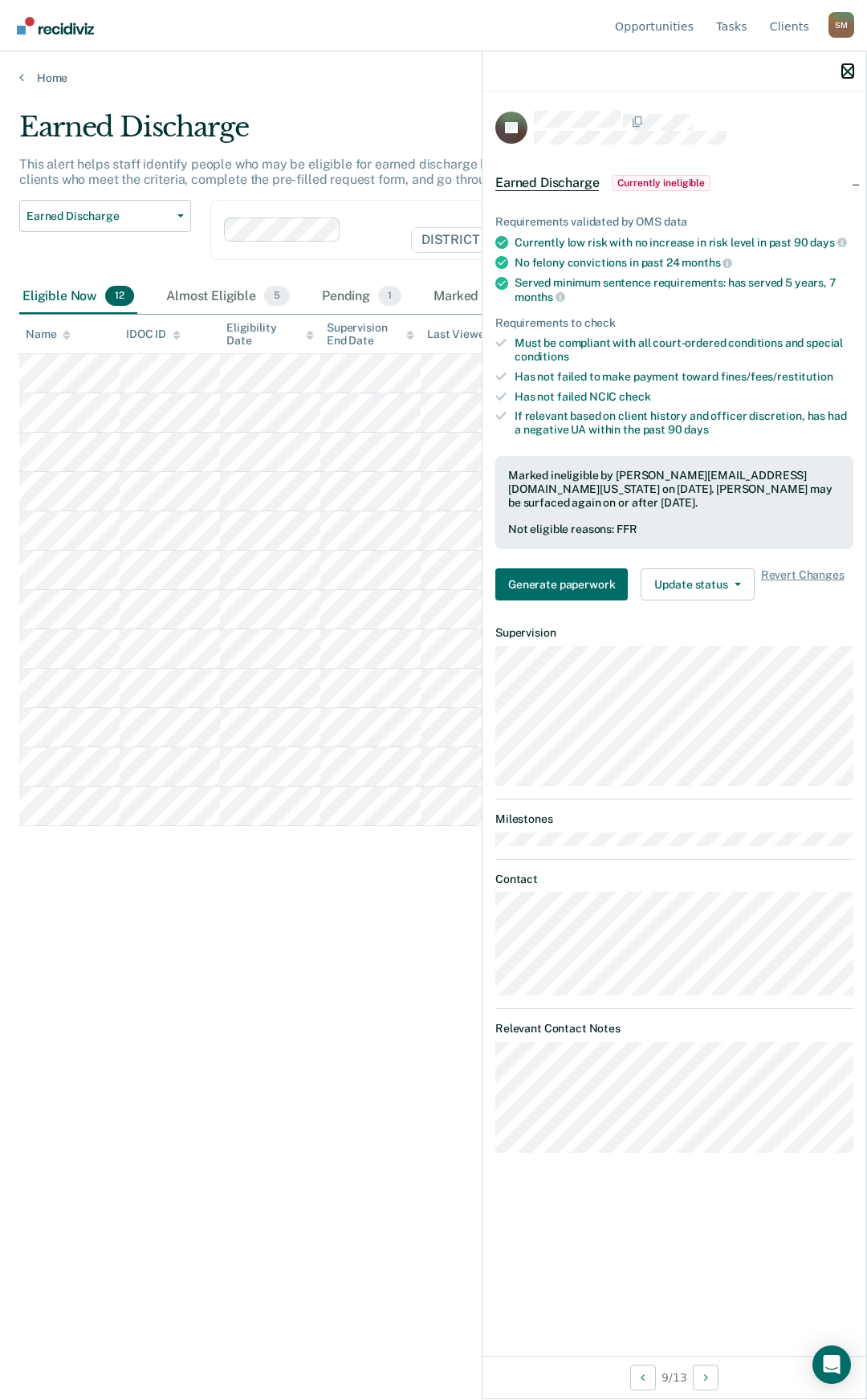
click at [851, 64] on button "button" at bounding box center [848, 70] width 11 height 14
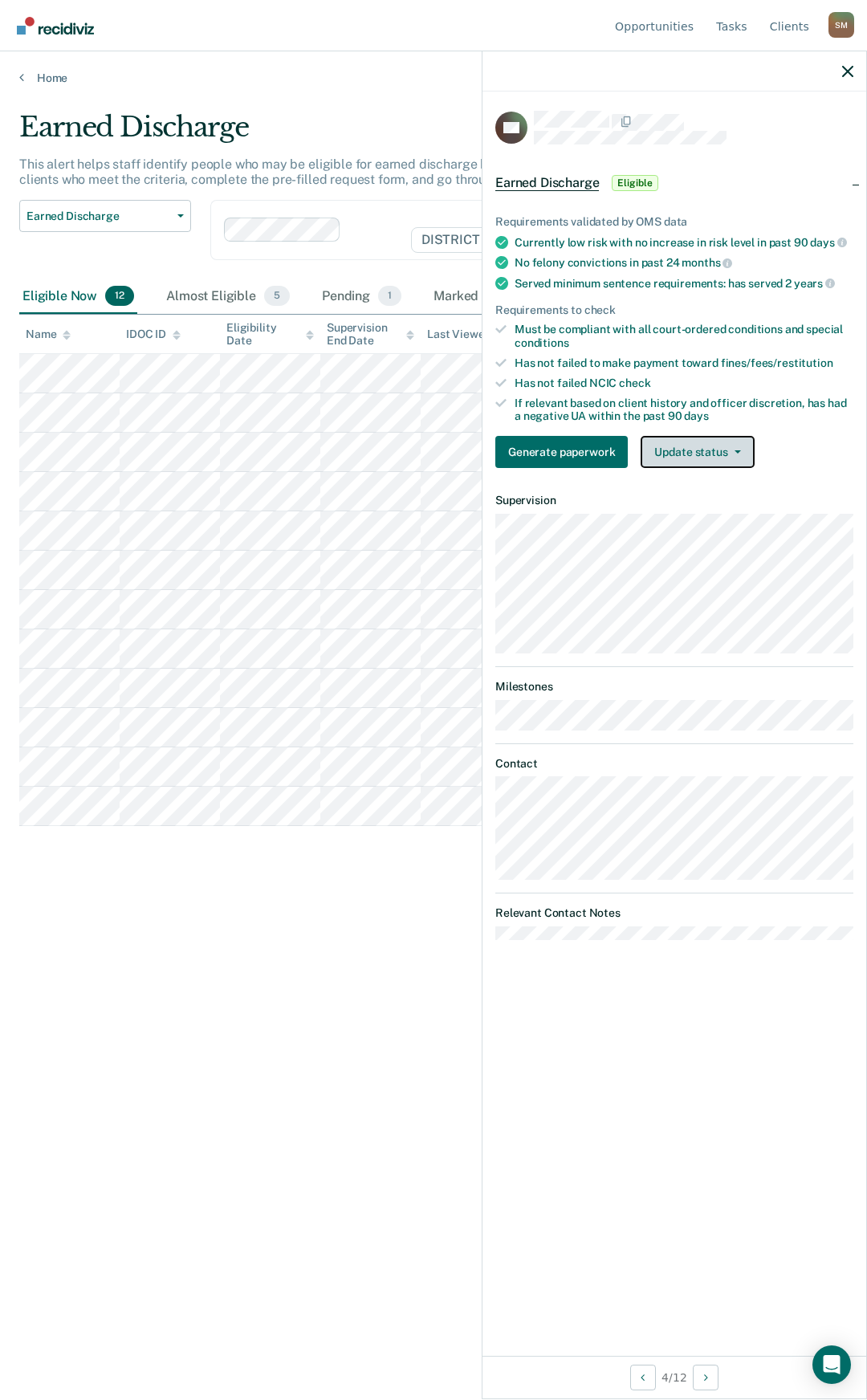
click at [702, 436] on button "Update status" at bounding box center [697, 451] width 113 height 32
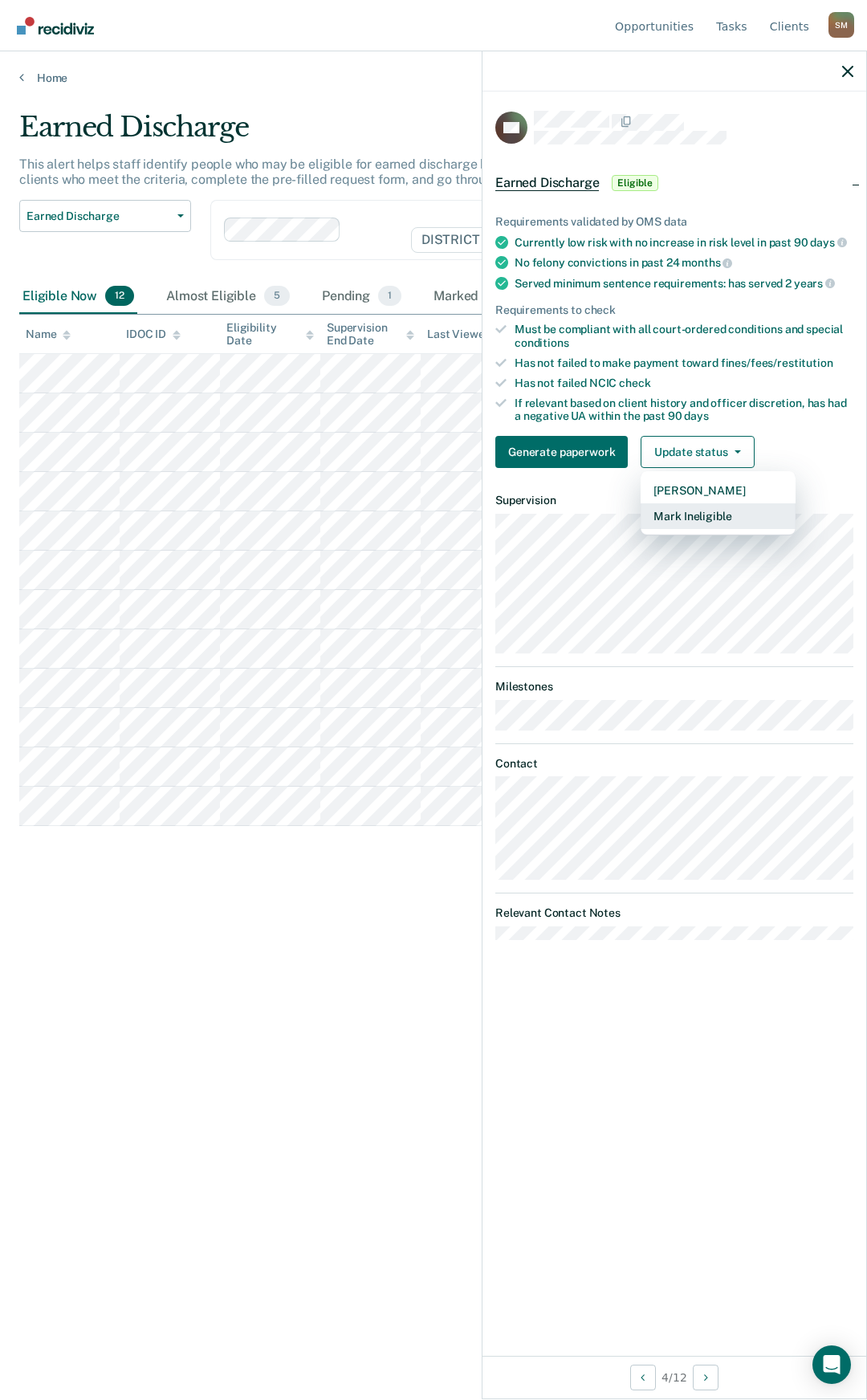
click at [703, 516] on button "Mark Ineligible" at bounding box center [718, 515] width 155 height 25
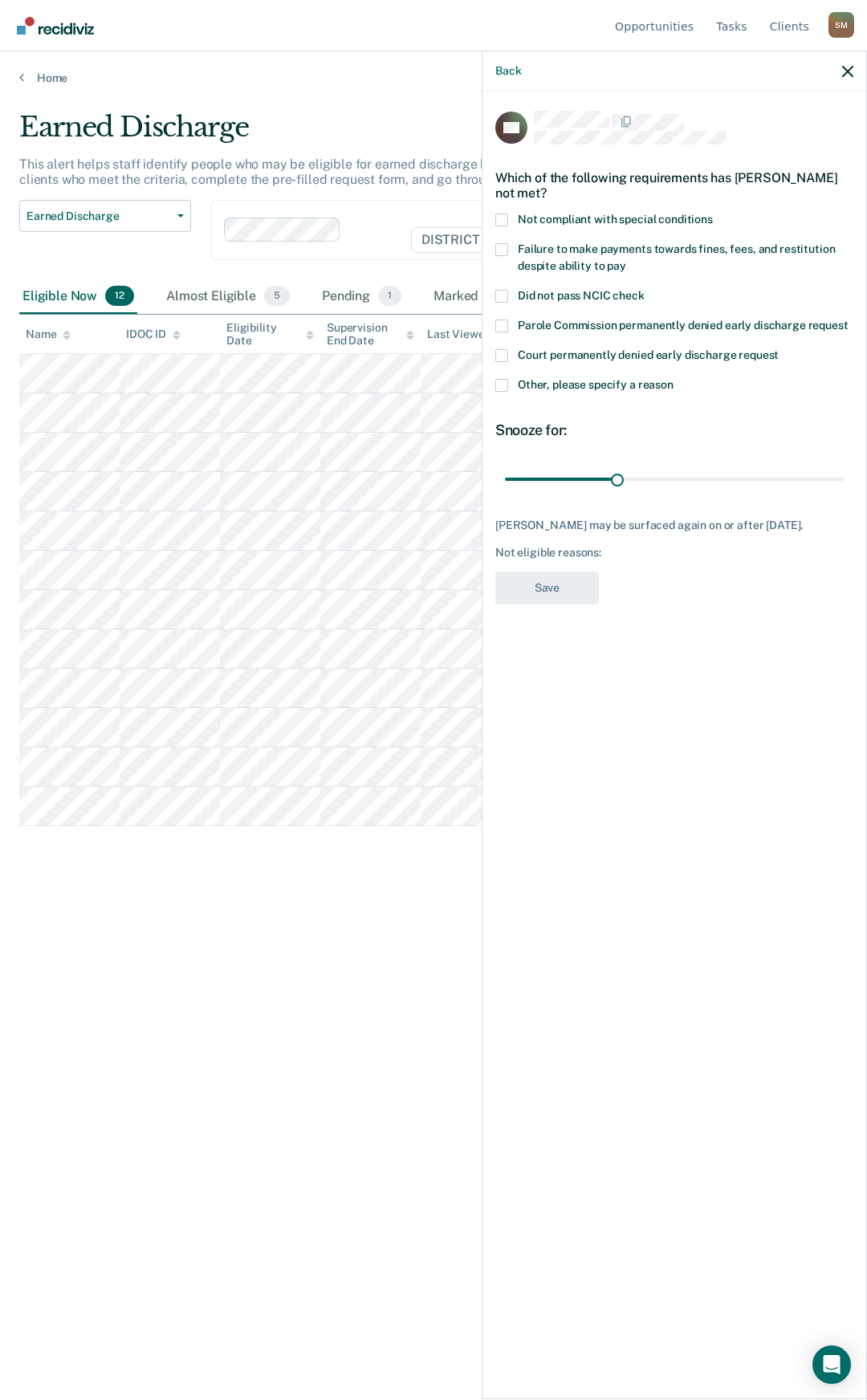
click at [502, 243] on span at bounding box center [502, 250] width 13 height 13
click at [626, 260] on input "Failure to make payments towards fines, fees, and restitution despite ability t…" at bounding box center [626, 260] width 0 height 0
click at [556, 596] on button "Save" at bounding box center [547, 588] width 103 height 33
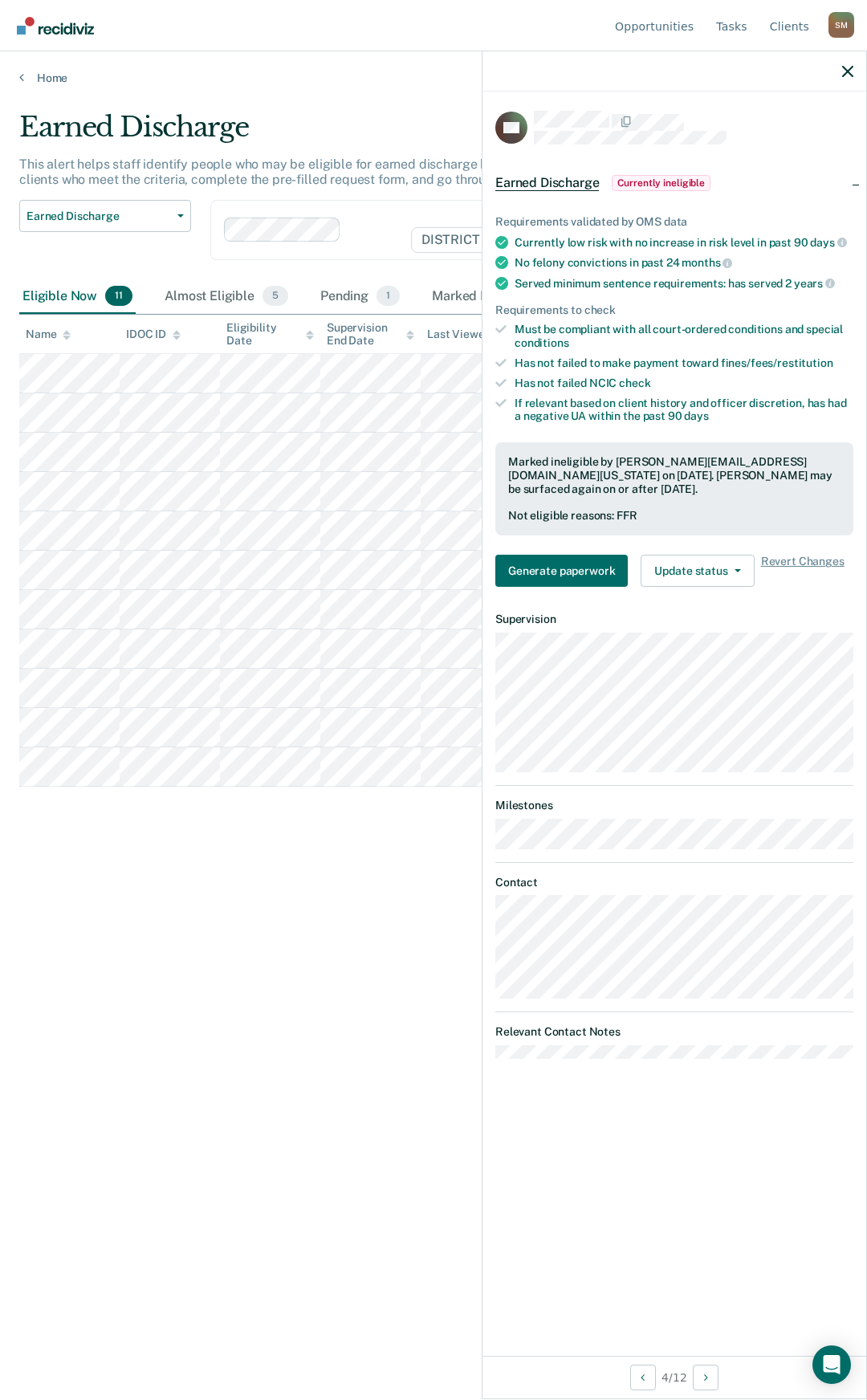
click at [250, 914] on div "Earned Discharge This alert helps staff identify people who may be eligible for…" at bounding box center [434, 695] width 828 height 1169
click at [845, 71] on icon "button" at bounding box center [848, 71] width 11 height 11
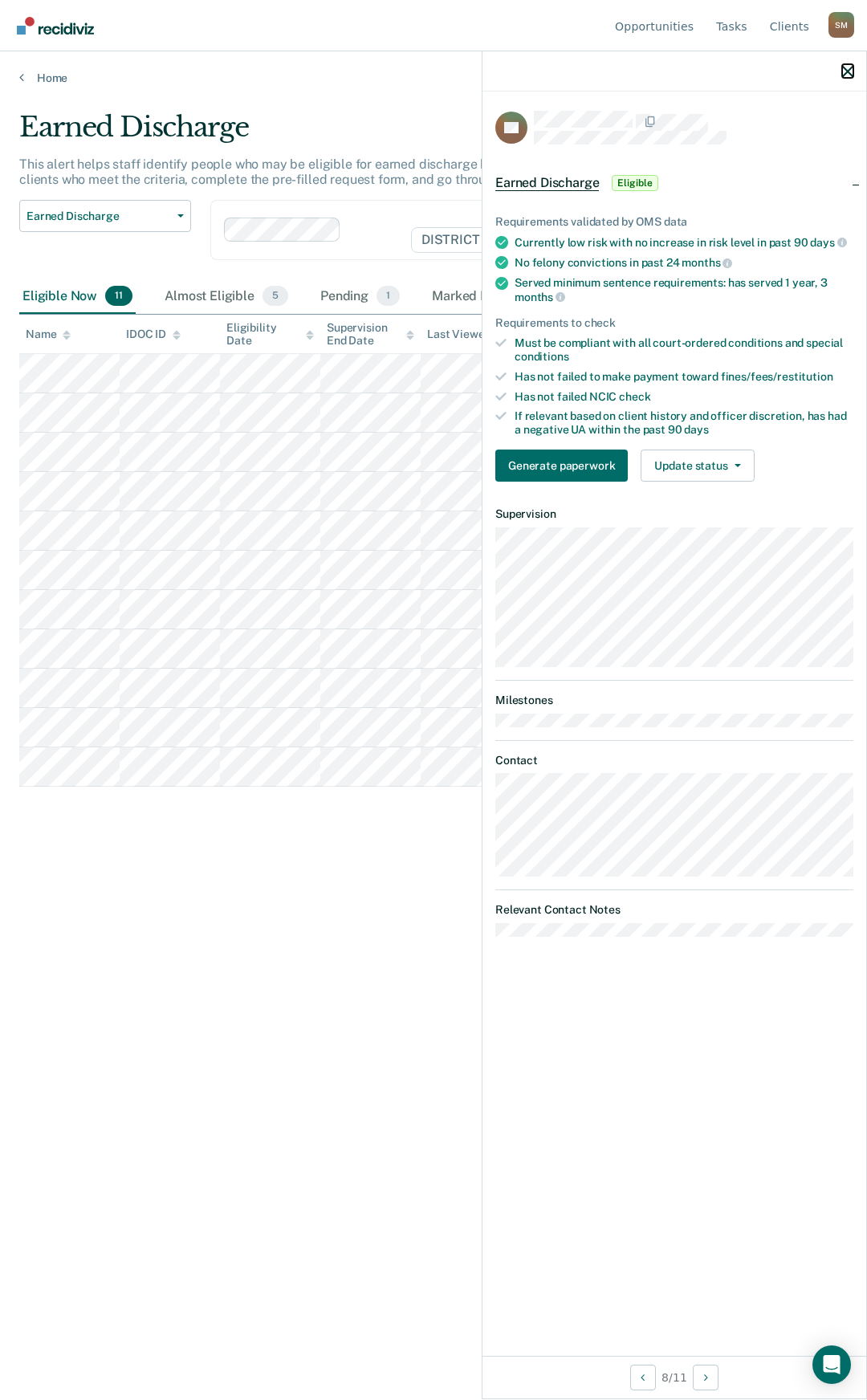
click at [851, 66] on icon "button" at bounding box center [848, 71] width 11 height 11
click at [706, 462] on button "Update status" at bounding box center [697, 465] width 113 height 32
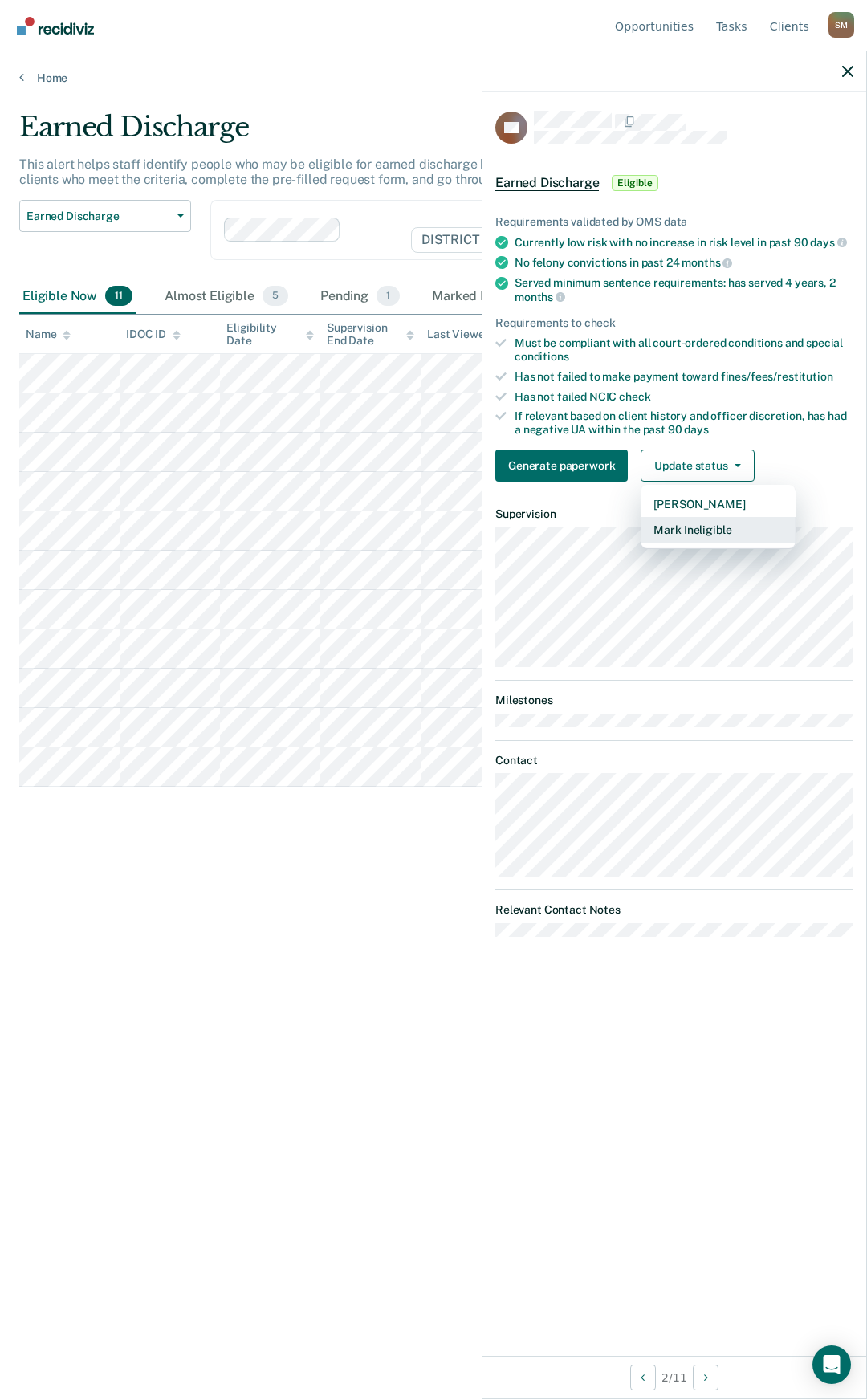
click at [705, 527] on button "Mark Ineligible" at bounding box center [718, 529] width 155 height 25
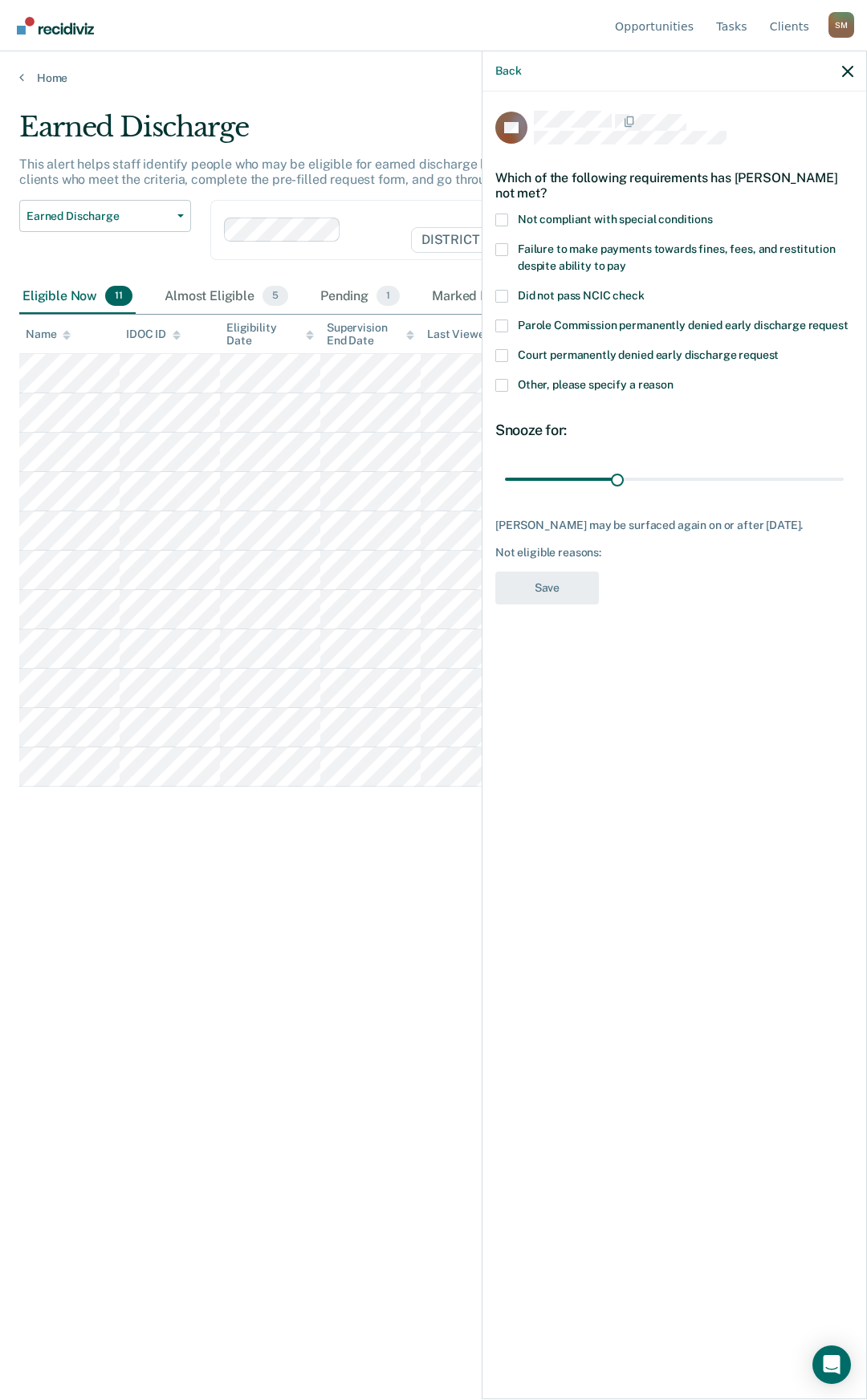
click at [504, 383] on span at bounding box center [502, 385] width 13 height 13
click at [674, 378] on input "Other, please specify a reason" at bounding box center [674, 378] width 0 height 0
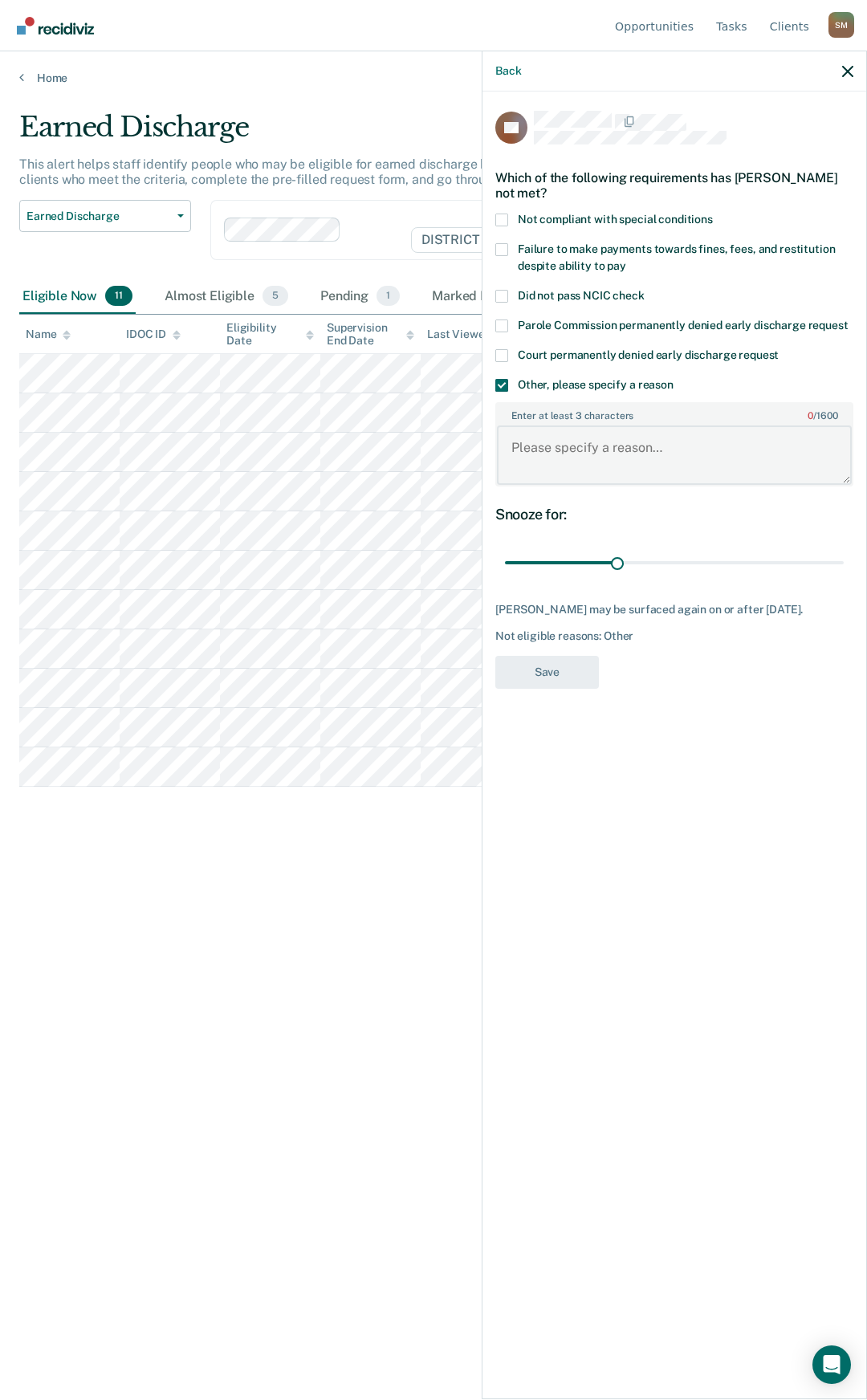
click at [579, 457] on textarea "Enter at least 3 characters 0 / 1600" at bounding box center [674, 455] width 355 height 60
type textarea "NCO in place until [DATE]"
click at [531, 690] on div "CR Which of the following requirements has [PERSON_NAME] not met? Not compliant…" at bounding box center [674, 404] width 358 height 587
click at [533, 673] on button "Save" at bounding box center [547, 673] width 103 height 33
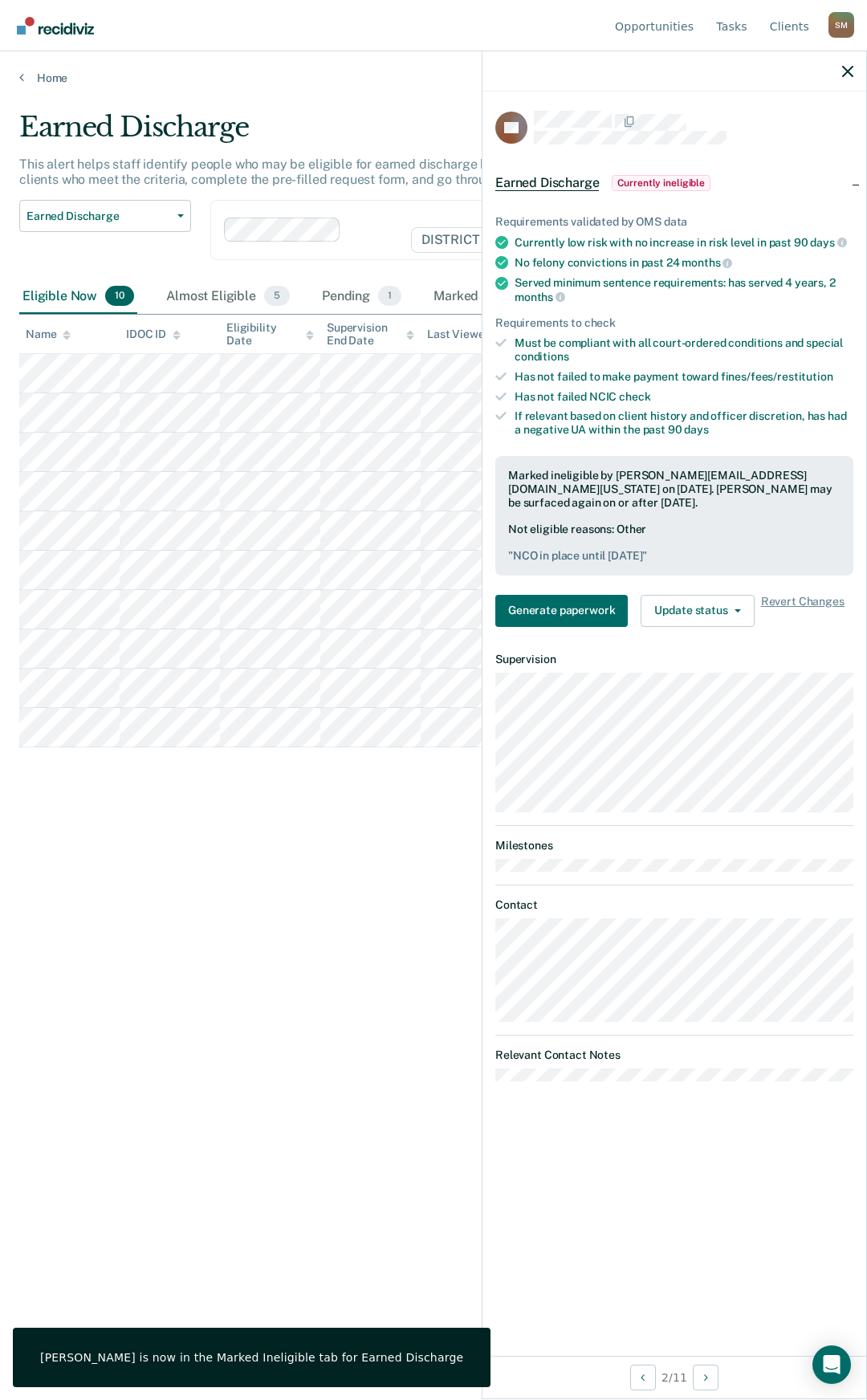
click at [315, 848] on div "Earned Discharge This alert helps staff identify people who may be eligible for…" at bounding box center [434, 695] width 828 height 1169
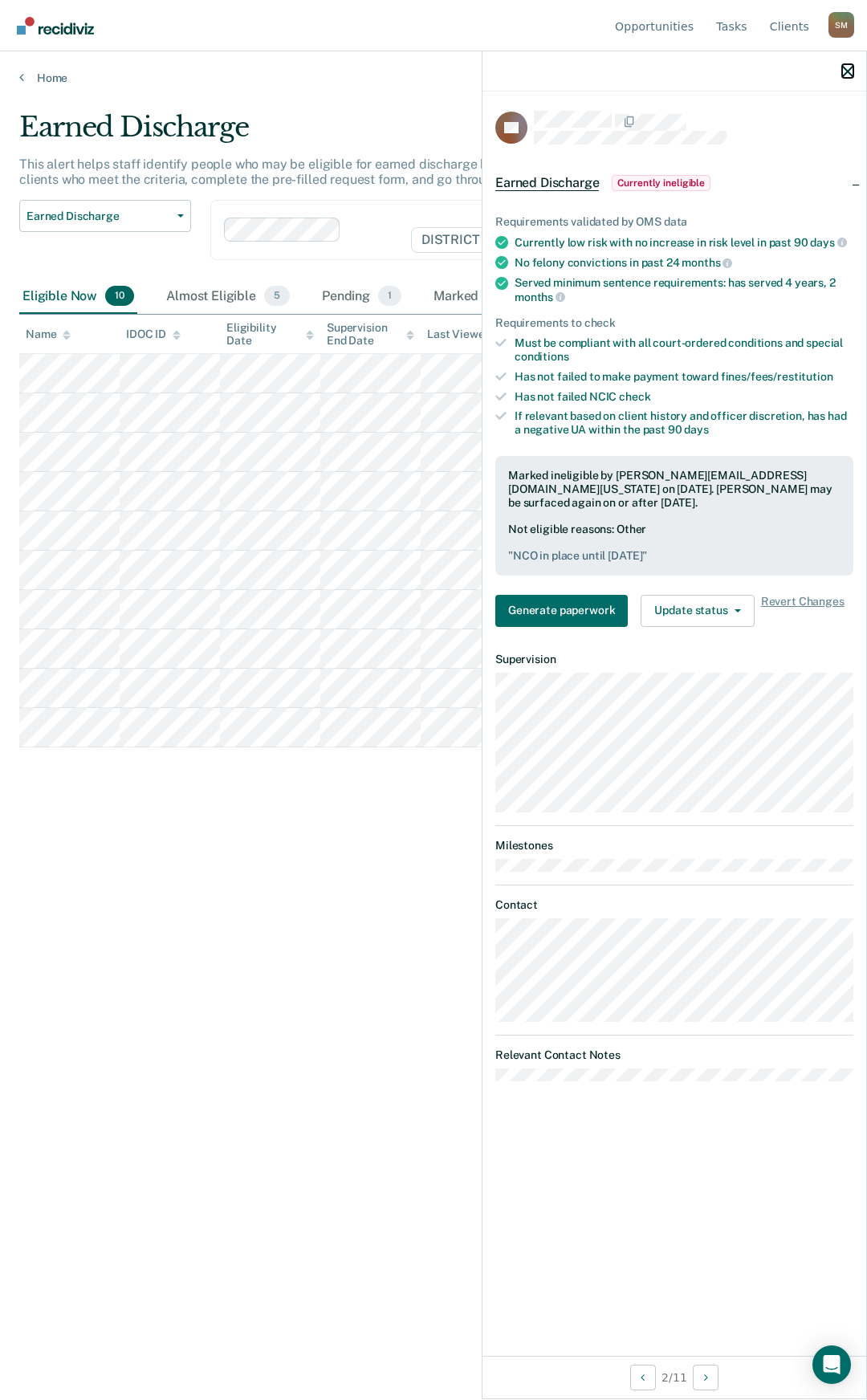
click at [852, 68] on icon "button" at bounding box center [848, 71] width 11 height 11
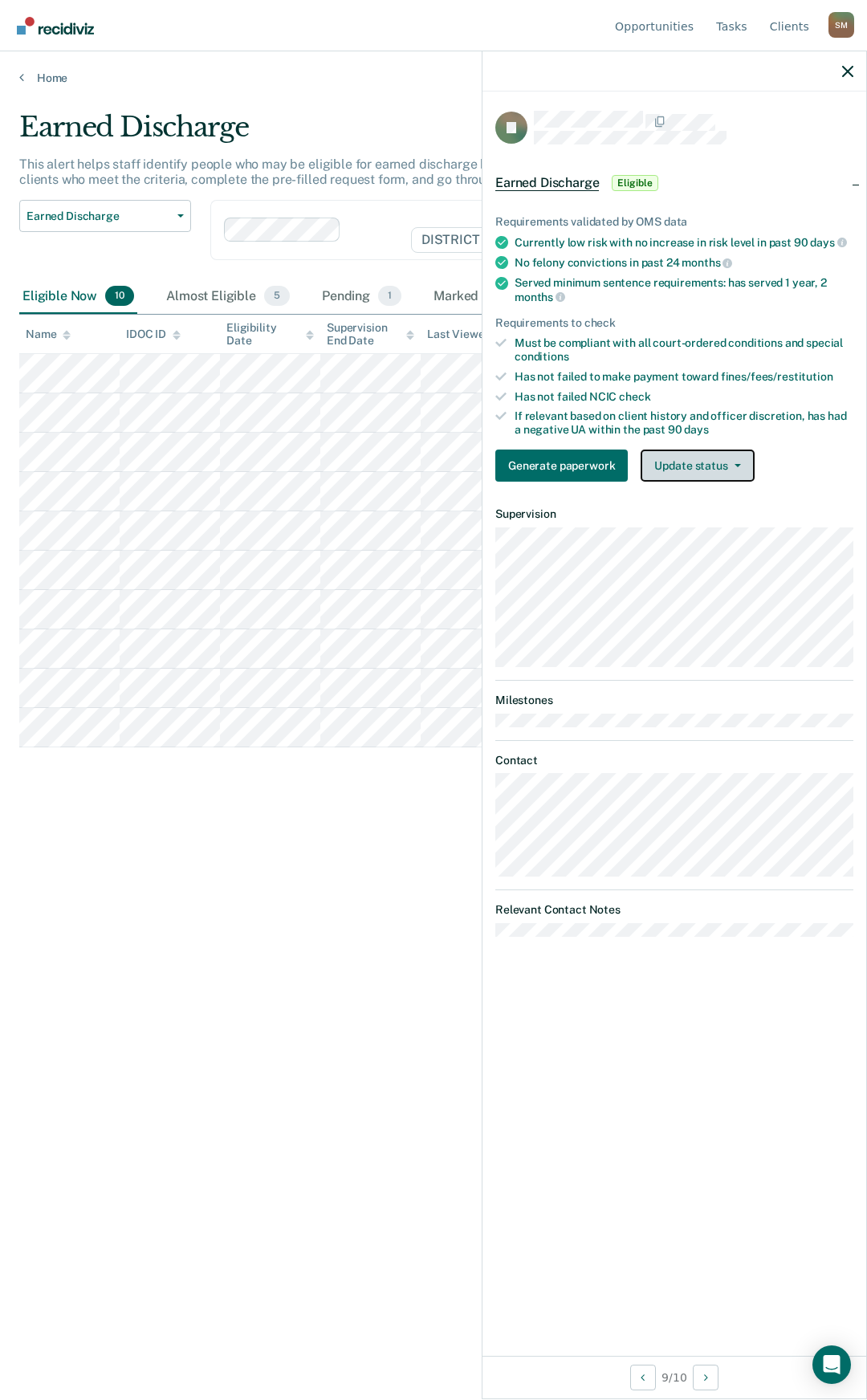
click at [715, 468] on button "Update status" at bounding box center [697, 465] width 113 height 32
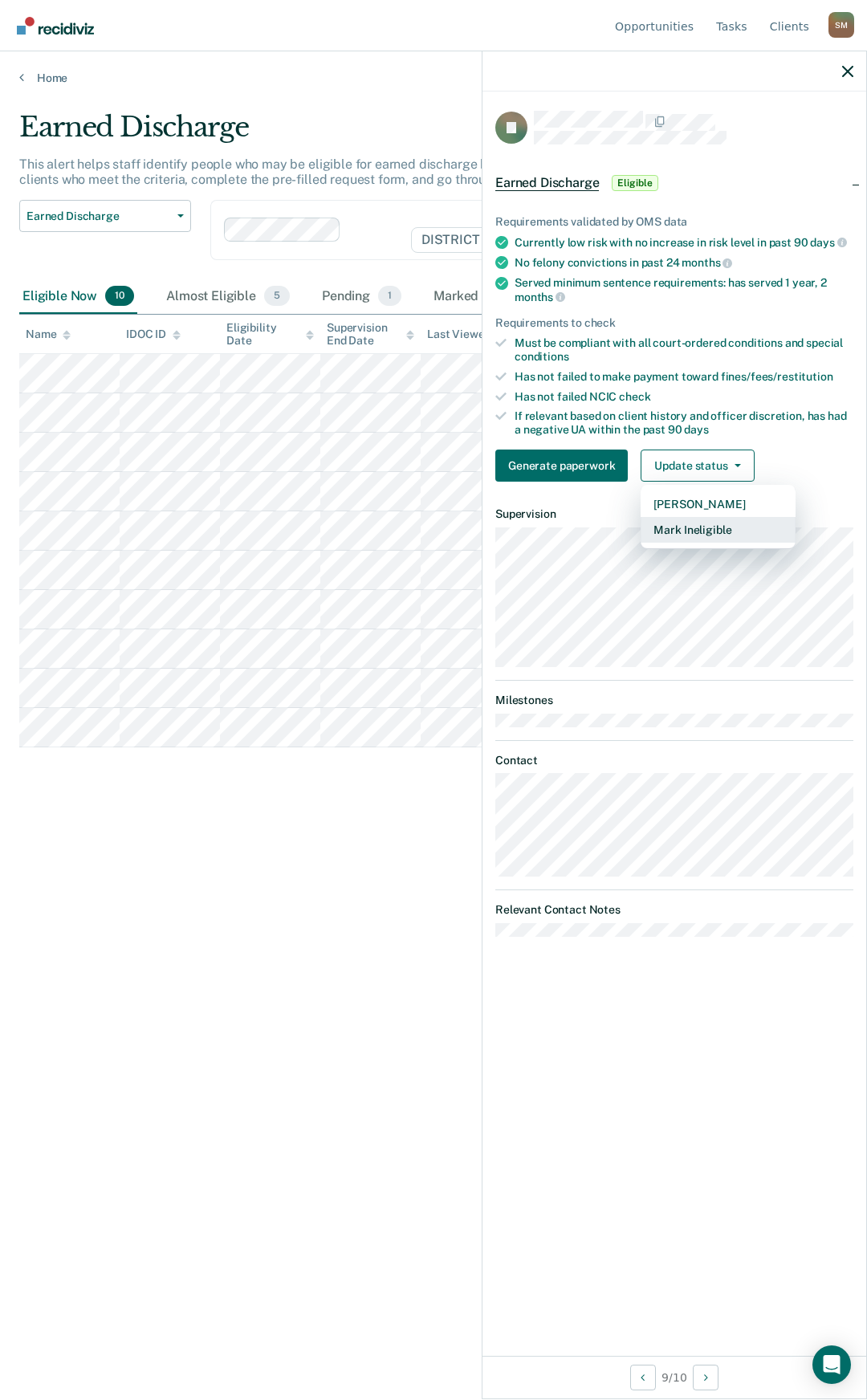
click at [703, 524] on button "Mark Ineligible" at bounding box center [718, 529] width 155 height 25
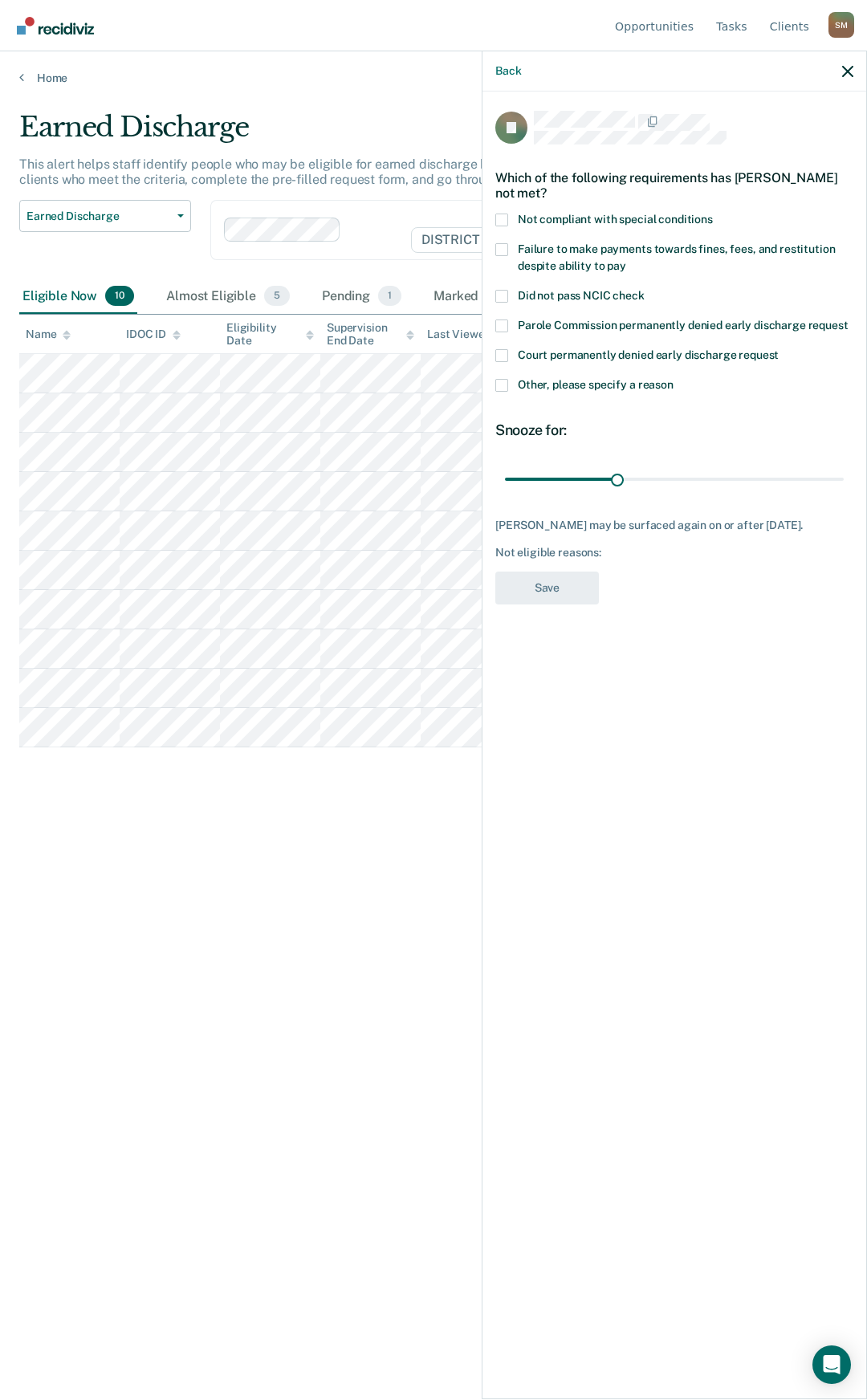
click at [505, 249] on span at bounding box center [502, 250] width 13 height 13
click at [626, 260] on input "Failure to make payments towards fines, fees, and restitution despite ability t…" at bounding box center [626, 260] width 0 height 0
click at [502, 246] on span at bounding box center [502, 250] width 13 height 13
click at [626, 260] on input "Failure to make payments towards fines, fees, and restitution despite ability t…" at bounding box center [626, 260] width 0 height 0
click at [499, 382] on span at bounding box center [502, 385] width 13 height 13
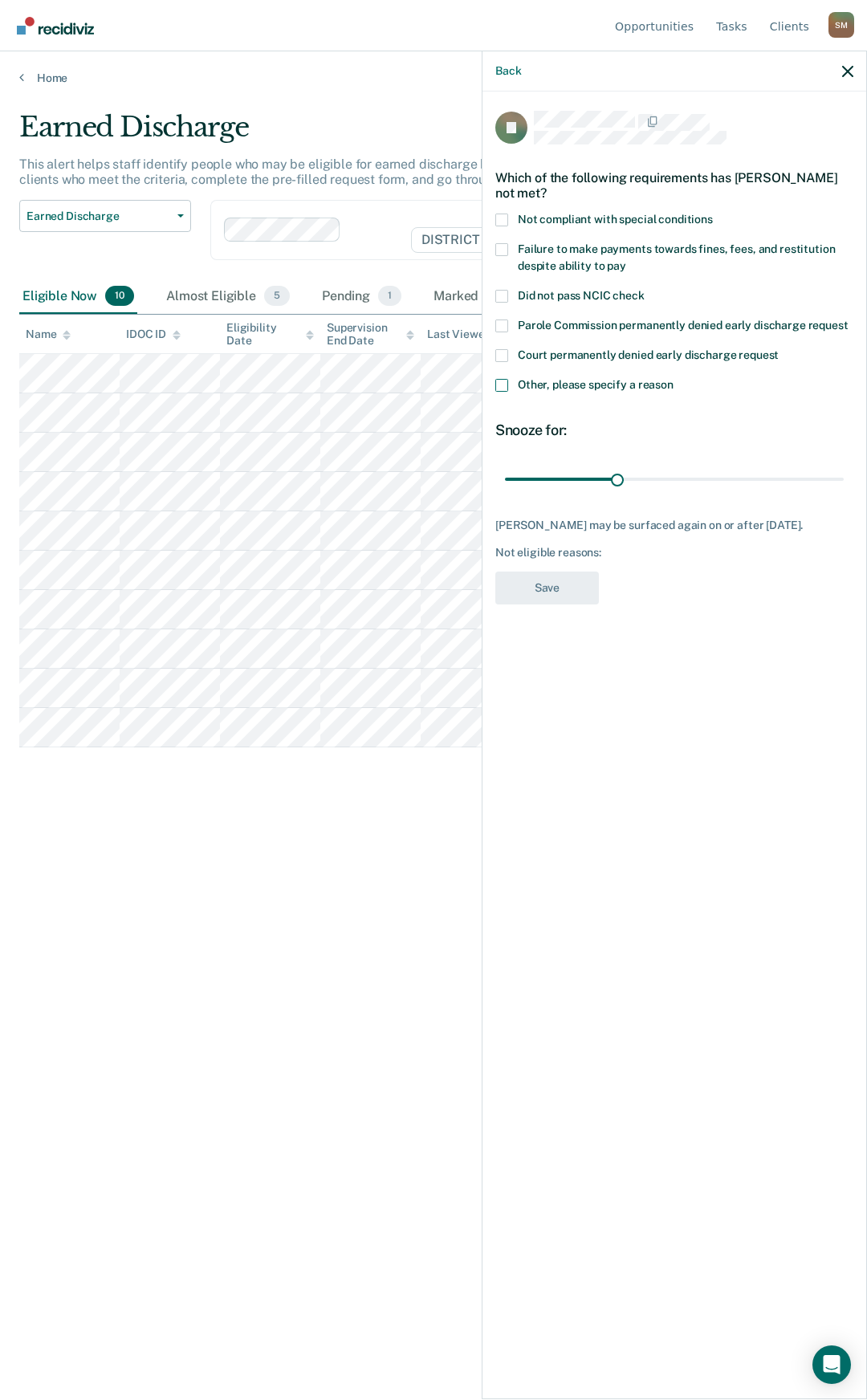
click at [674, 378] on input "Other, please specify a reason" at bounding box center [674, 378] width 0 height 0
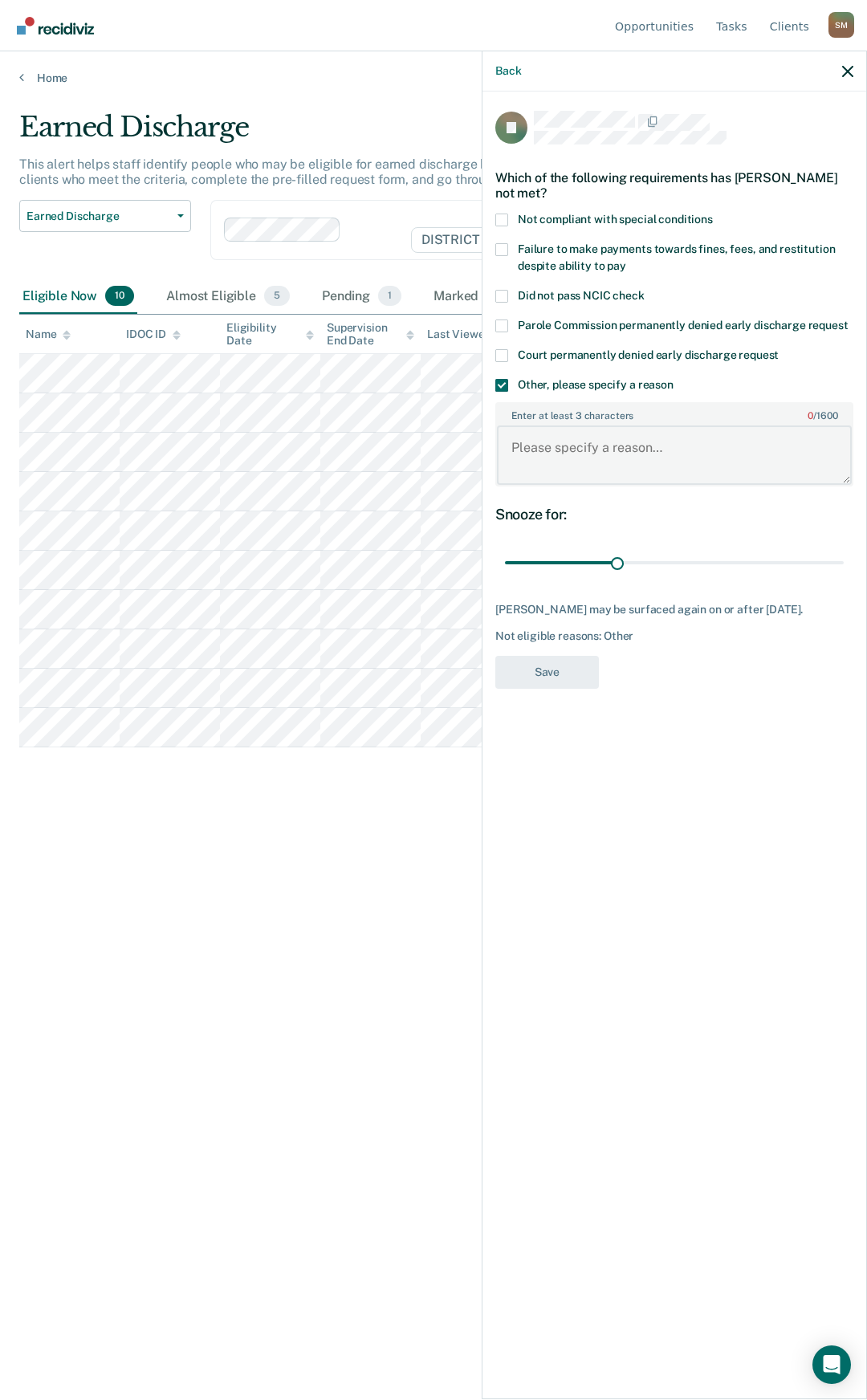
click at [589, 434] on textarea "Enter at least 3 characters 0 / 1600" at bounding box center [674, 455] width 355 height 60
type textarea "Still owes on court fines"
click at [539, 671] on button "Save" at bounding box center [547, 673] width 103 height 33
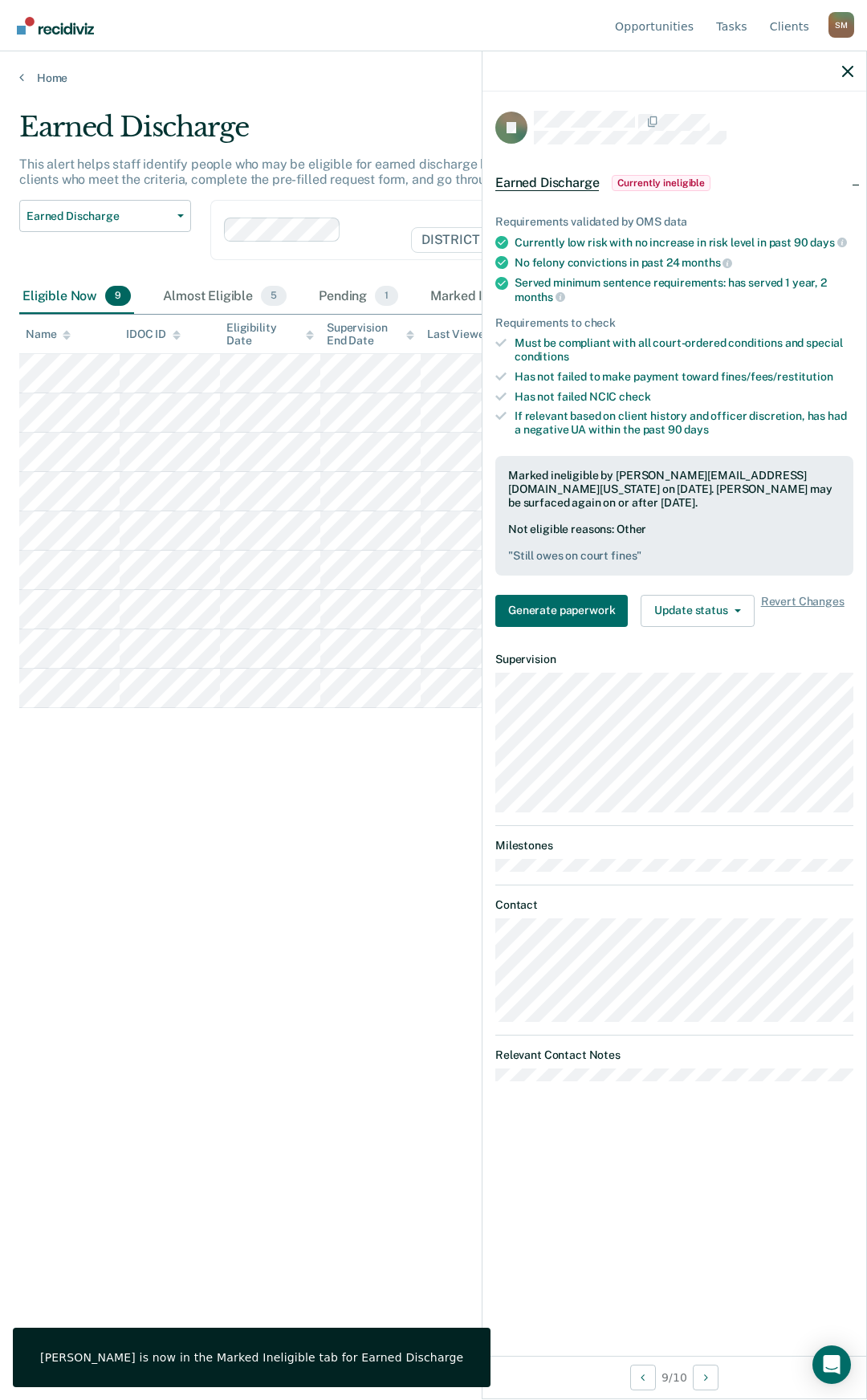
click at [348, 777] on div "Earned Discharge This alert helps staff identify people who may be eligible for…" at bounding box center [434, 695] width 828 height 1169
